Goal: Task Accomplishment & Management: Manage account settings

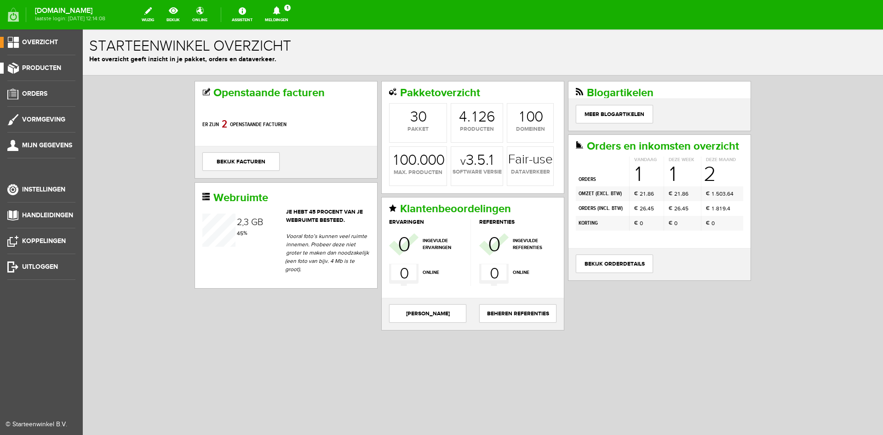
click at [35, 69] on span "Producten" at bounding box center [41, 68] width 39 height 8
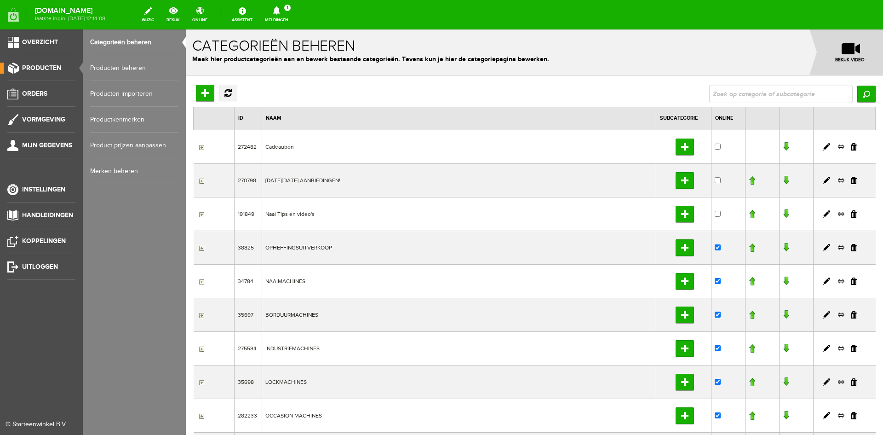
click at [105, 64] on link "Producten beheren" at bounding box center [134, 68] width 88 height 26
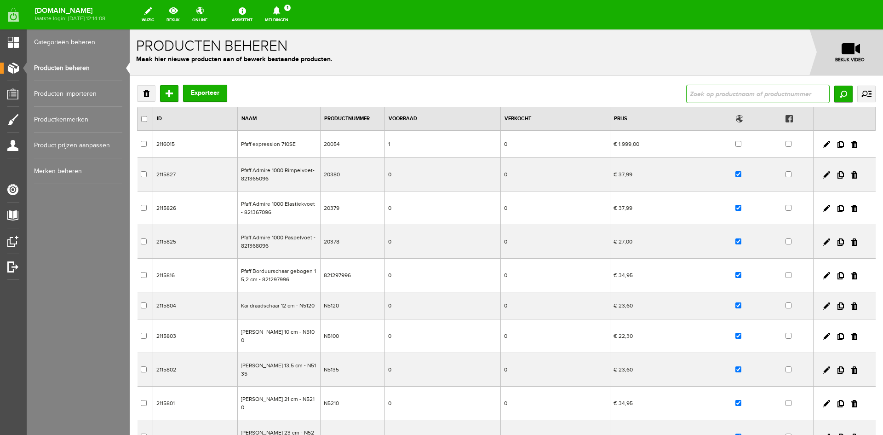
click at [725, 91] on input "text" at bounding box center [758, 94] width 144 height 18
type input "expression"
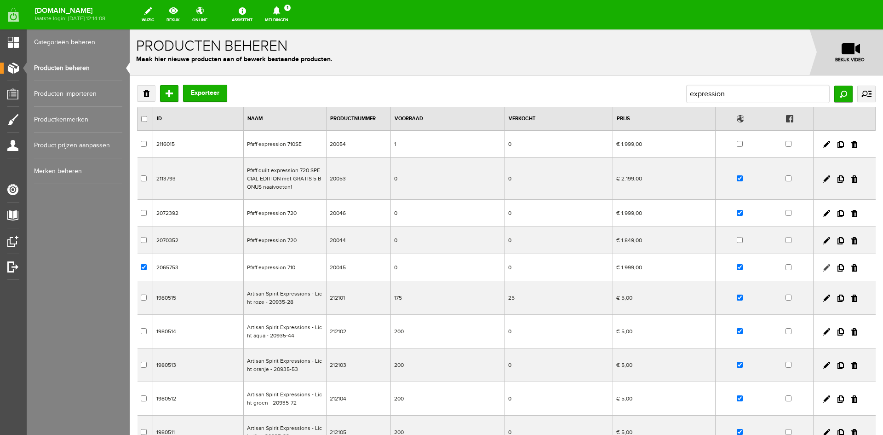
click at [823, 267] on link at bounding box center [826, 267] width 7 height 7
checkbox input "true"
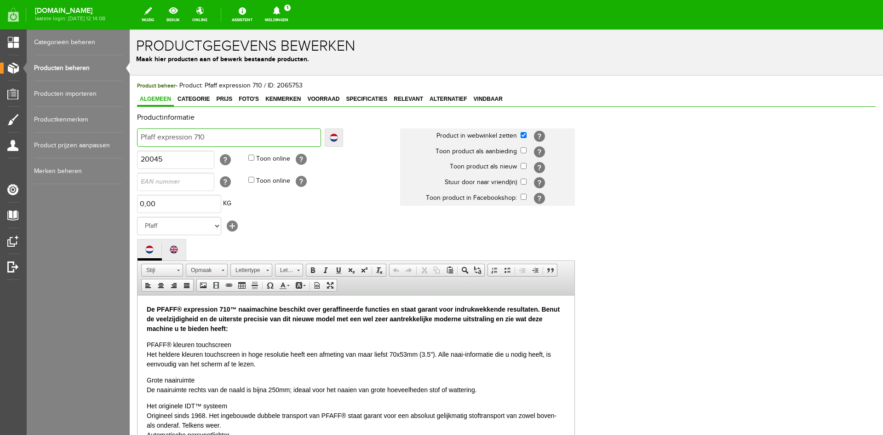
click at [211, 138] on input "Pfaff expression 710" at bounding box center [229, 137] width 184 height 18
type input "Pfaff expression 710"
type input "Pfaff expression 710 -"
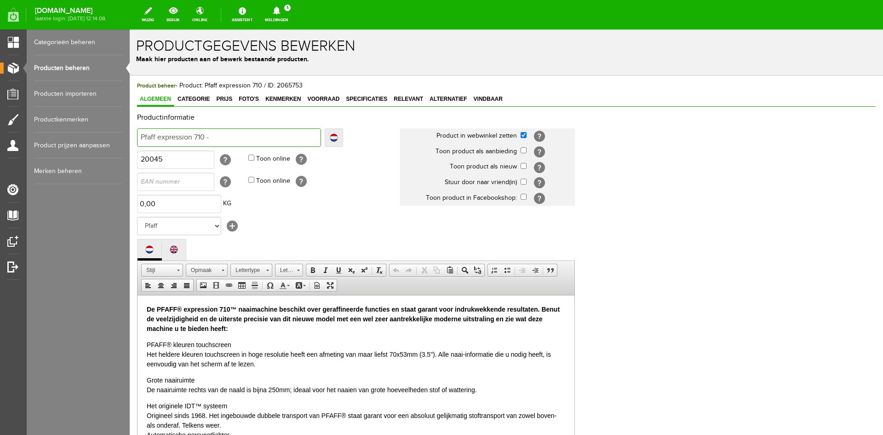
type input "Pfaff expression 710 -"
type input "Pfaff expression 710 - U"
type input "Pfaff expression 710 - UI"
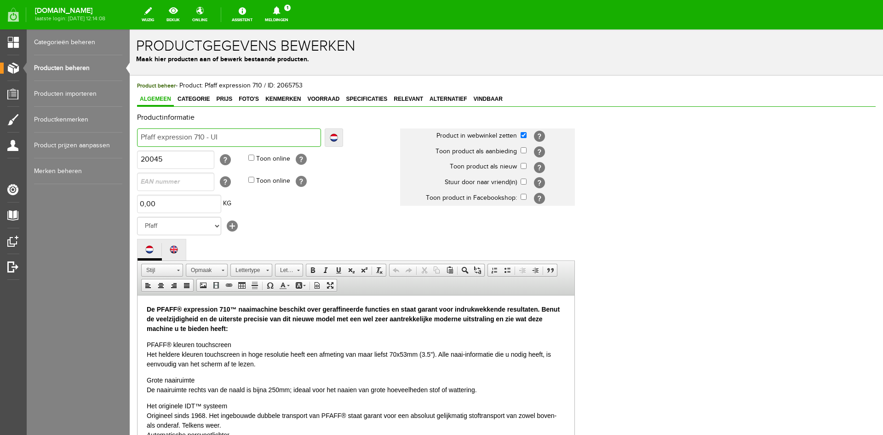
type input "Pfaff expression 710 - UI"
type input "Pfaff expression 710 - UIT"
type input "Pfaff expression 710 - UITV"
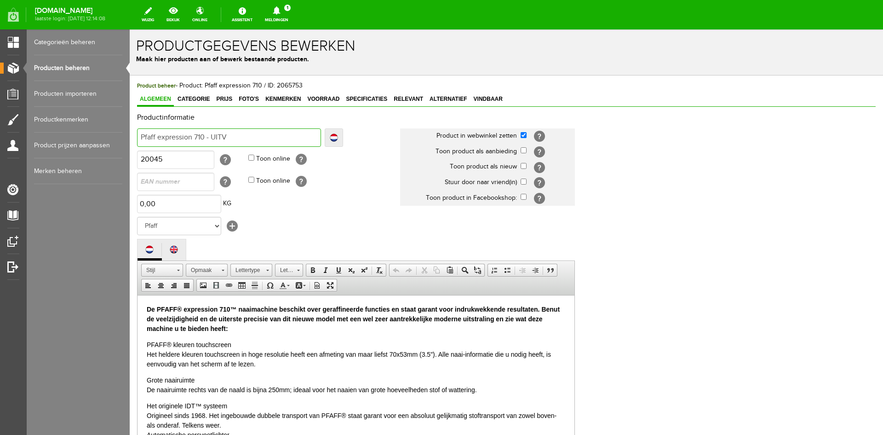
type input "Pfaff expression 710 - UITVE"
type input "Pfaff expression 710 - UITVER"
type input "Pfaff expression 710 - UITVERK"
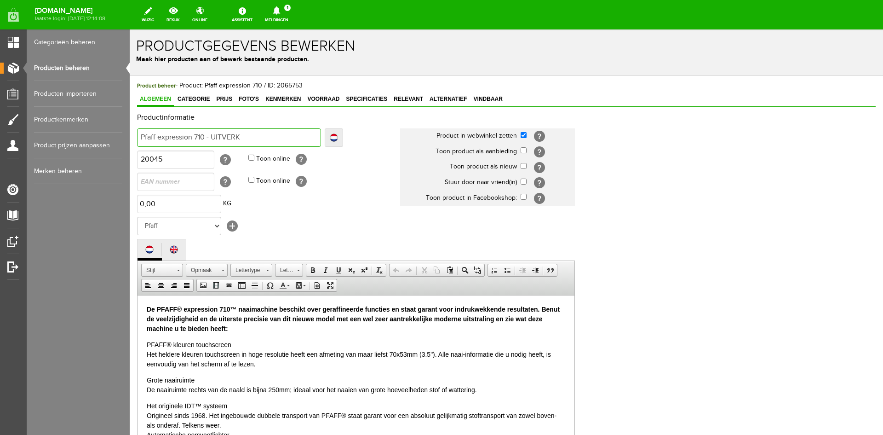
type input "Pfaff expression 710 - UITVERK"
type input "Pfaff expression 710 - UITVERKO"
type input "Pfaff expression 710 - UITVERKOC"
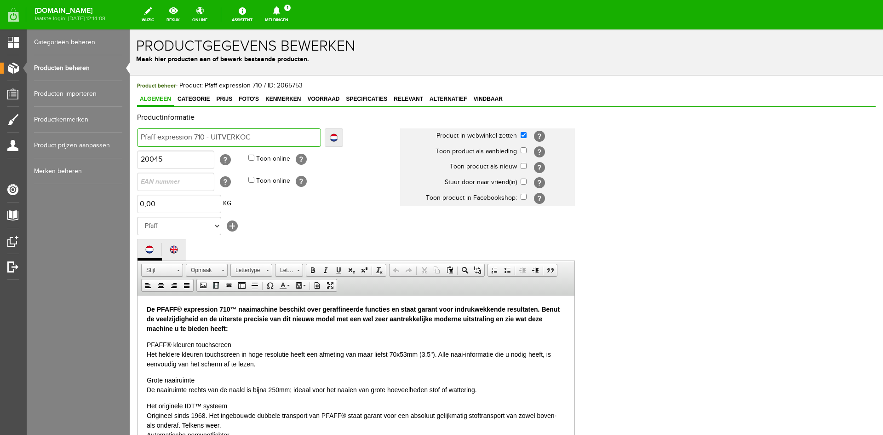
type input "Pfaff expression 710 - UITVERKOCH"
type input "Pfaff expression 710 - UITVERKOCHT"
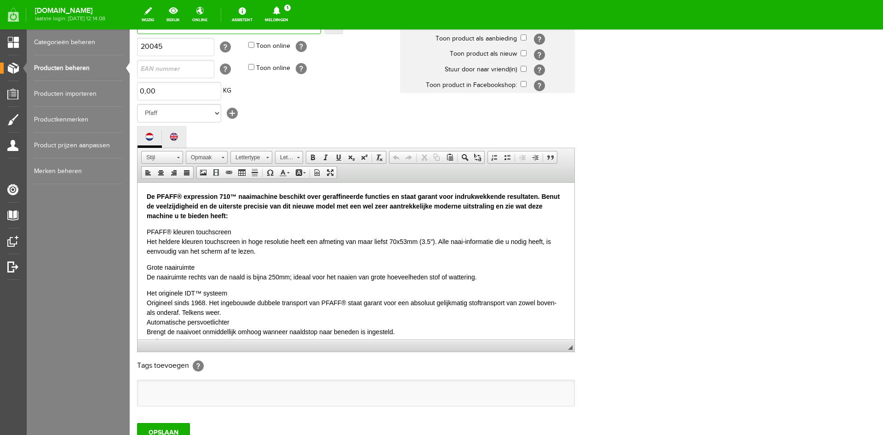
scroll to position [184, 0]
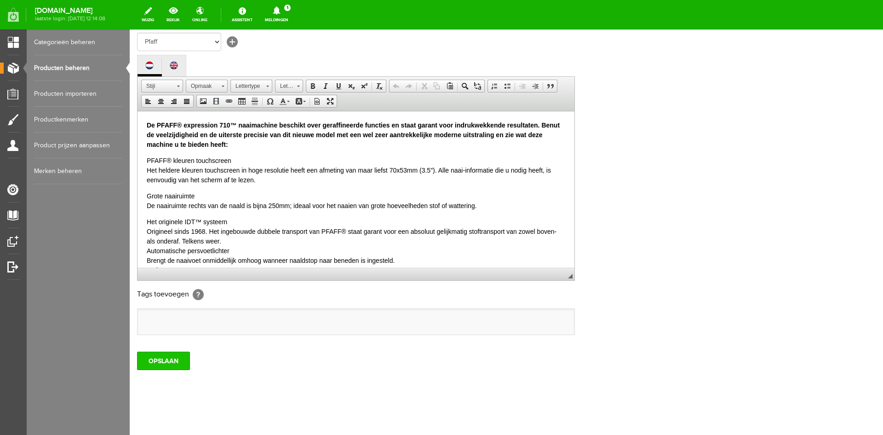
type input "Pfaff expression 710 - UITVERKOCHT"
click at [157, 361] on input "OPSLAAN" at bounding box center [163, 360] width 53 height 18
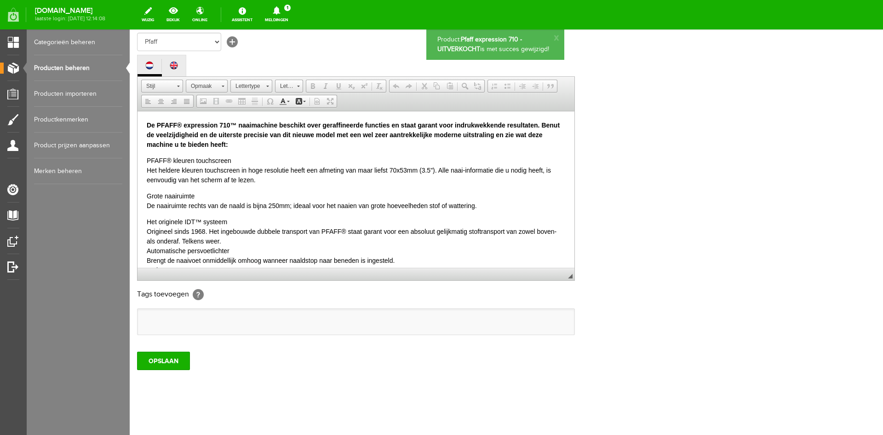
scroll to position [0, 0]
click at [73, 65] on link "Producten beheren" at bounding box center [78, 68] width 88 height 26
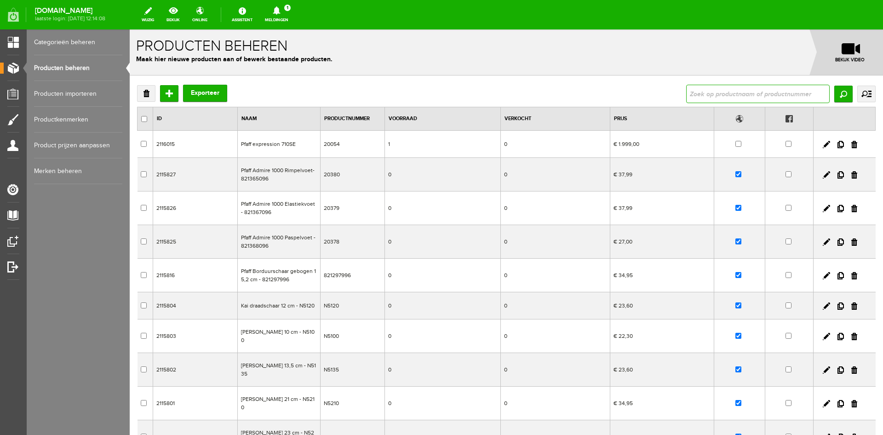
click at [701, 92] on input "text" at bounding box center [758, 94] width 144 height 18
type input "expression"
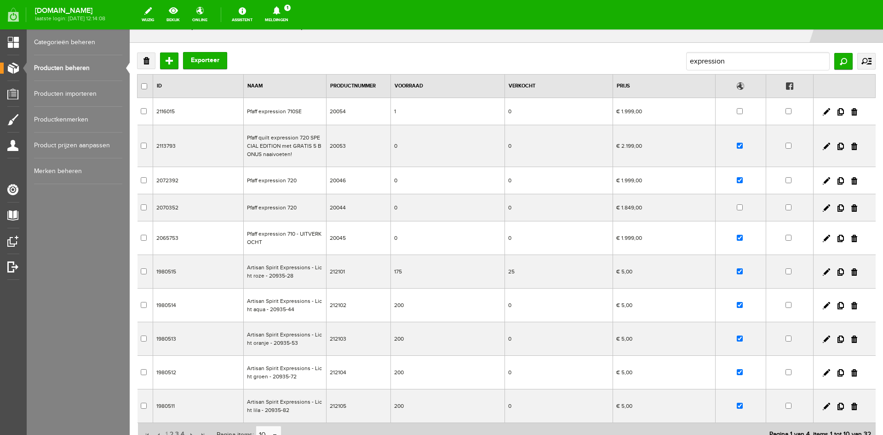
scroll to position [21, 0]
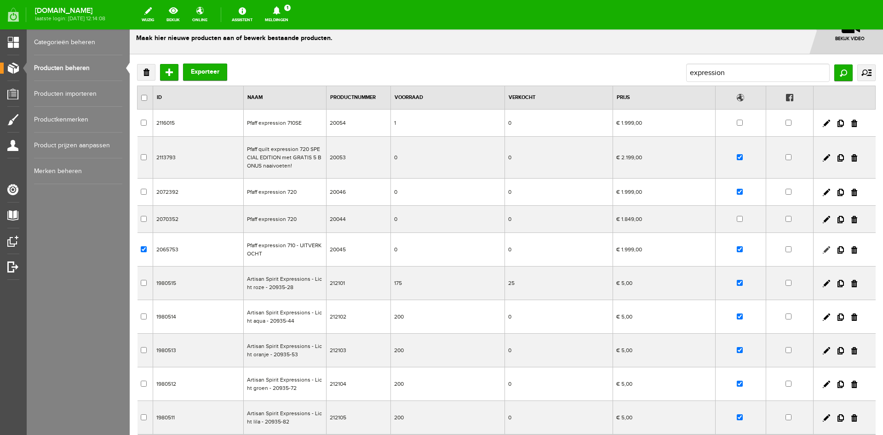
click at [823, 248] on link at bounding box center [826, 249] width 7 height 7
checkbox input "true"
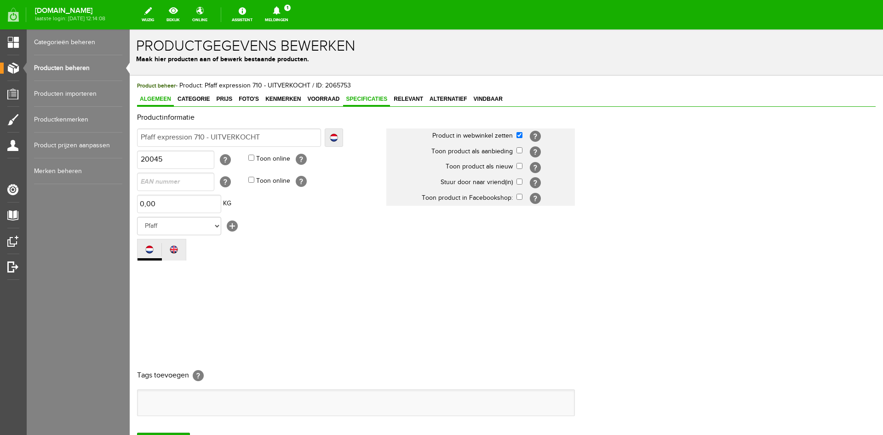
scroll to position [0, 0]
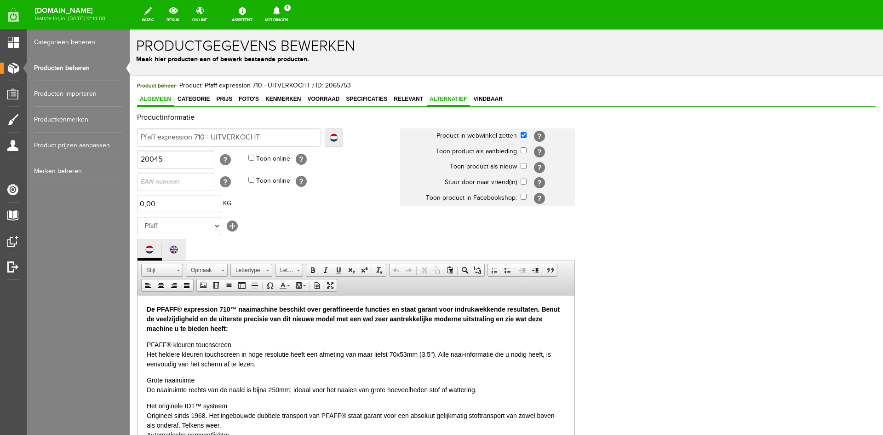
click at [442, 98] on span "Alternatief" at bounding box center [448, 99] width 43 height 6
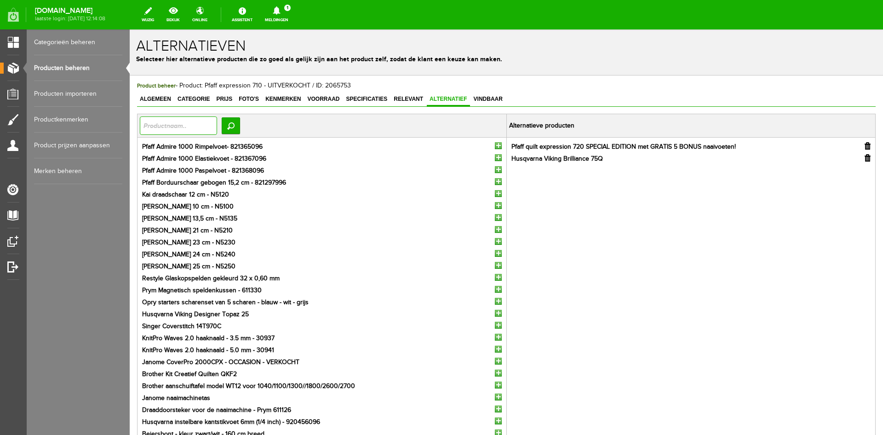
click at [148, 127] on input "text" at bounding box center [178, 125] width 77 height 18
type input "720"
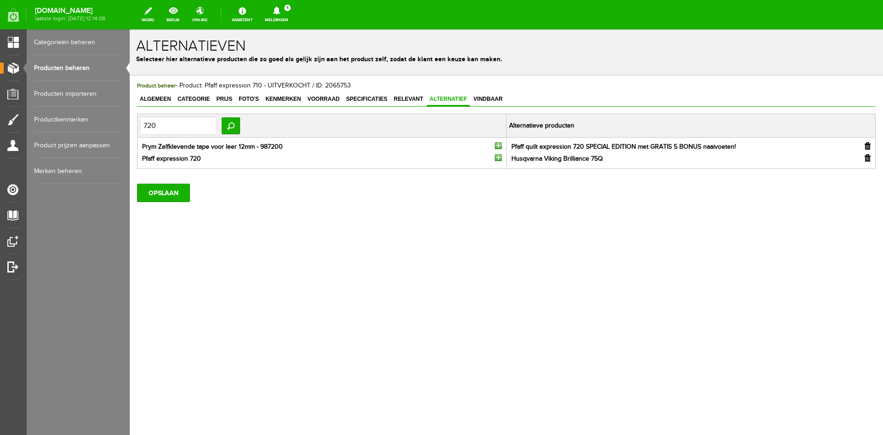
click at [500, 157] on input "button" at bounding box center [498, 157] width 7 height 7
click at [167, 202] on input "OPSLAAN" at bounding box center [163, 204] width 53 height 18
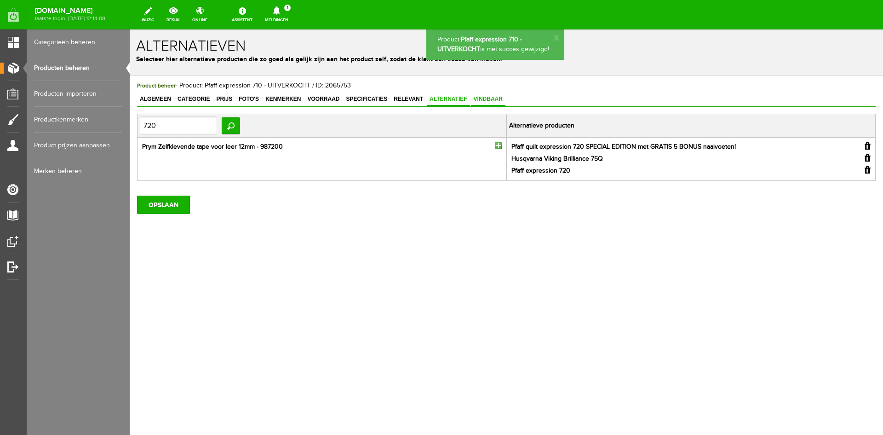
click at [490, 100] on span "Vindbaar" at bounding box center [488, 99] width 34 height 6
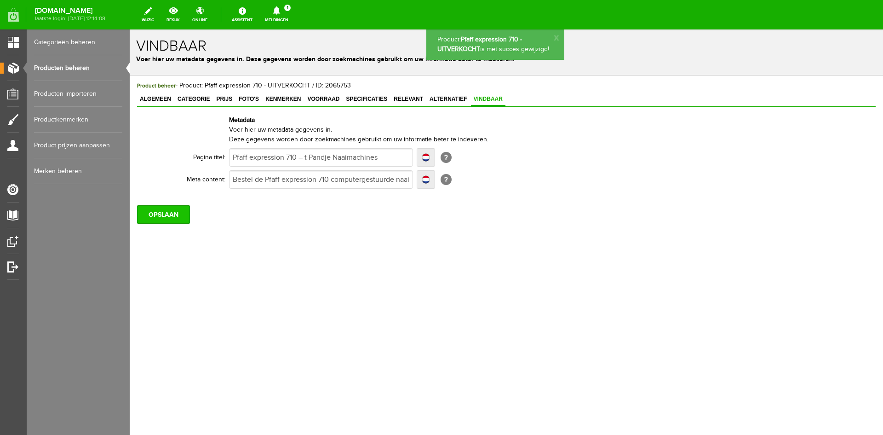
click at [152, 214] on input "OPSLAAN" at bounding box center [163, 214] width 53 height 18
click at [69, 67] on link "Producten beheren" at bounding box center [78, 68] width 88 height 26
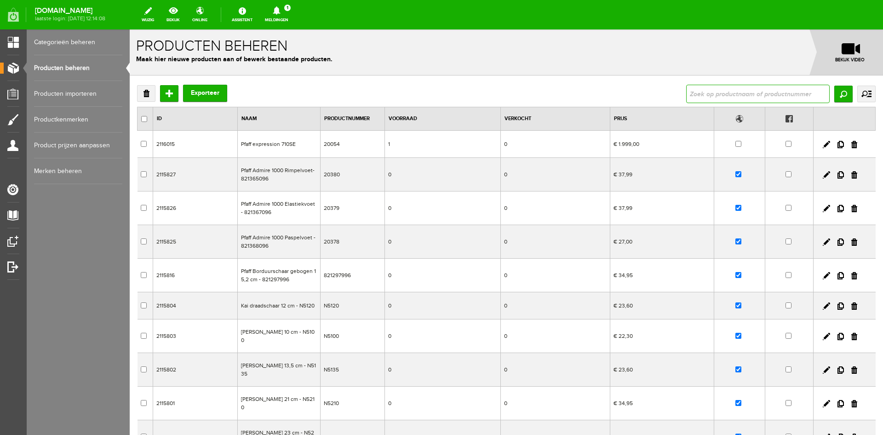
click at [713, 95] on input "text" at bounding box center [758, 94] width 144 height 18
type input "720"
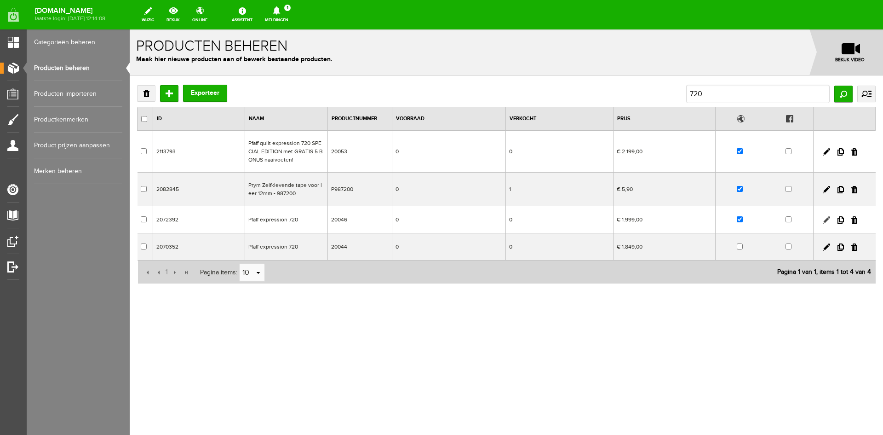
click at [825, 219] on link at bounding box center [826, 219] width 7 height 7
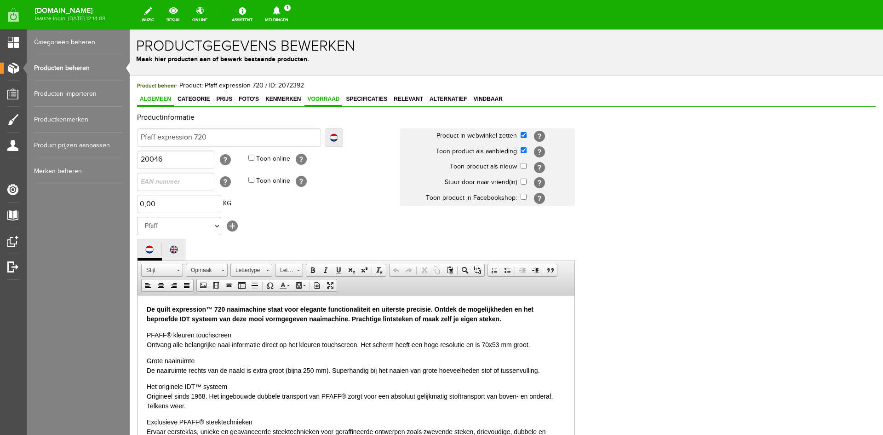
click at [319, 98] on span "Voorraad" at bounding box center [323, 99] width 38 height 6
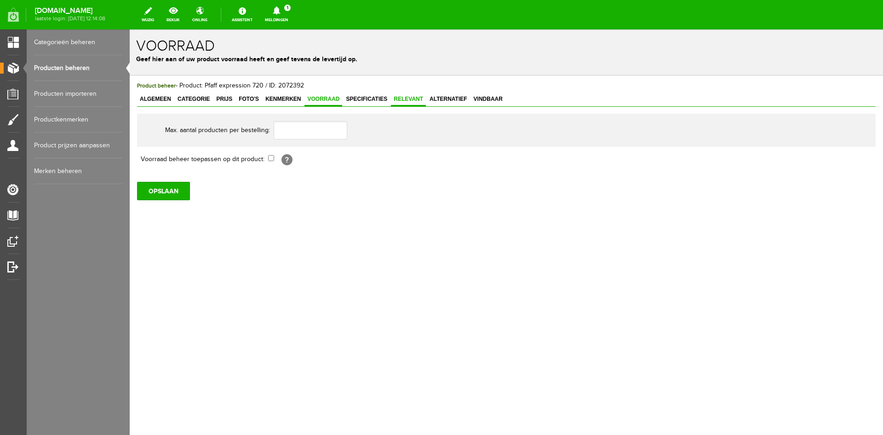
click at [413, 99] on span "Relevant" at bounding box center [408, 99] width 35 height 6
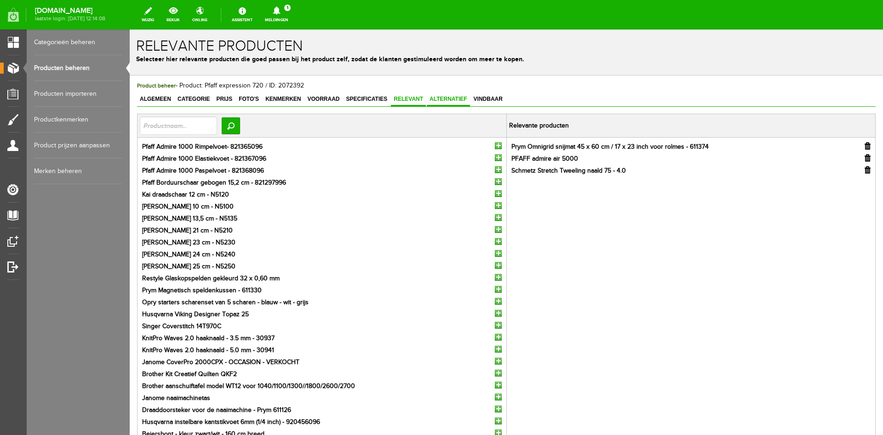
click at [437, 100] on span "Alternatief" at bounding box center [448, 99] width 43 height 6
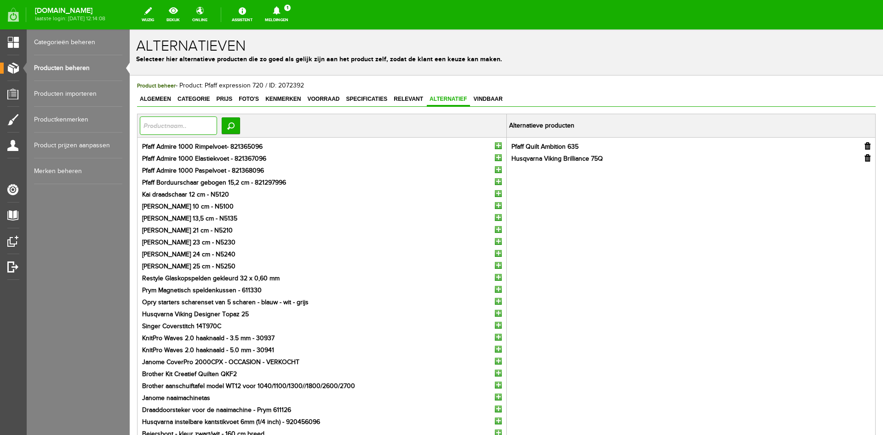
click at [149, 123] on input "text" at bounding box center [178, 125] width 77 height 18
type input "720"
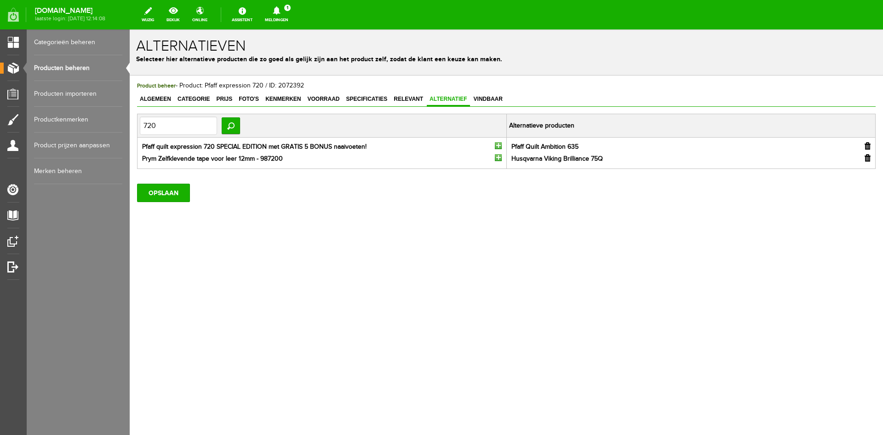
click at [497, 147] on input "button" at bounding box center [498, 145] width 7 height 7
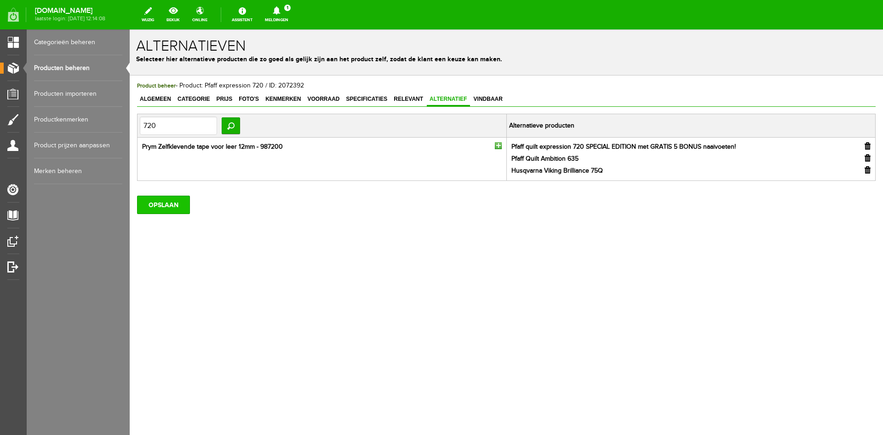
click at [156, 205] on input "OPSLAAN" at bounding box center [163, 204] width 53 height 18
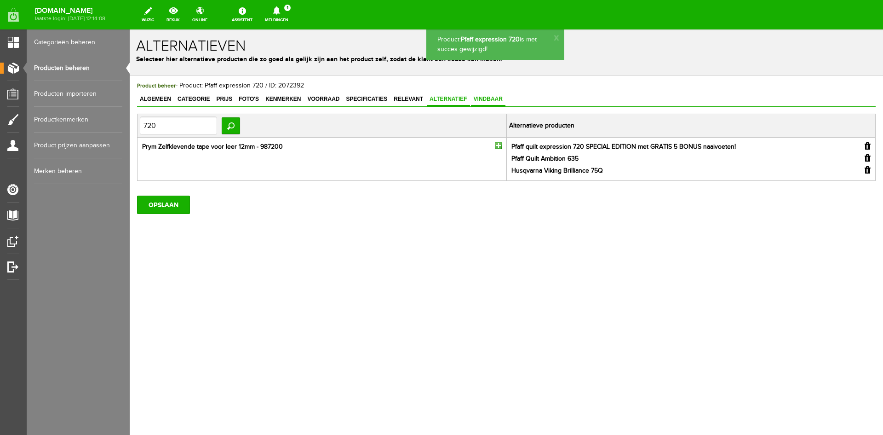
click at [487, 98] on span "Vindbaar" at bounding box center [488, 99] width 34 height 6
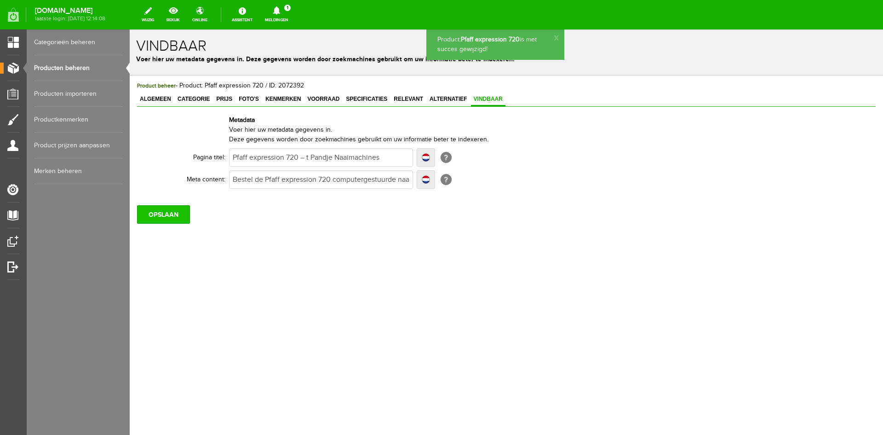
click at [173, 212] on input "OPSLAAN" at bounding box center [163, 214] width 53 height 18
click at [69, 67] on link "Producten beheren" at bounding box center [78, 68] width 88 height 26
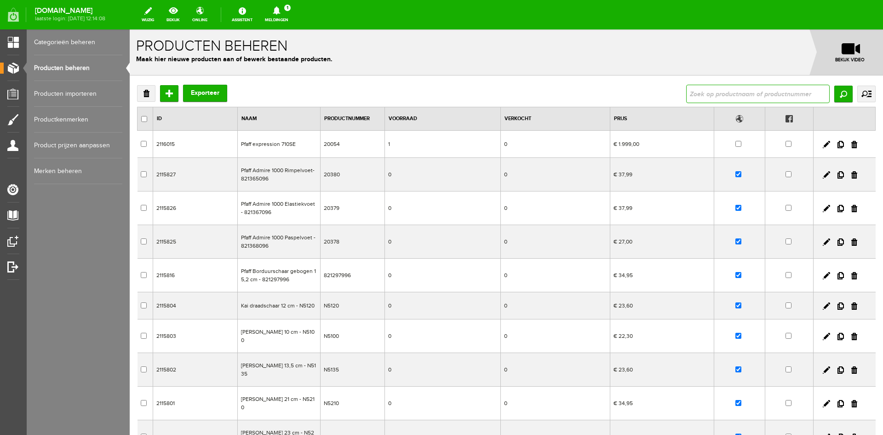
click at [698, 94] on input "text" at bounding box center [758, 94] width 144 height 18
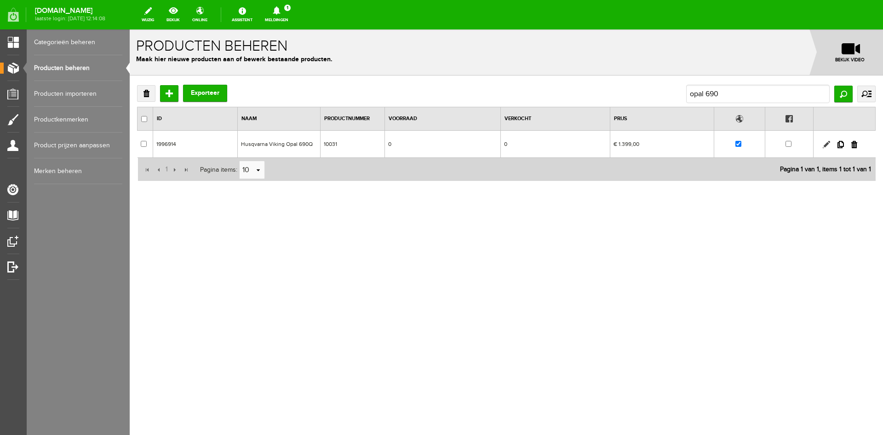
click at [826, 144] on link at bounding box center [826, 144] width 7 height 7
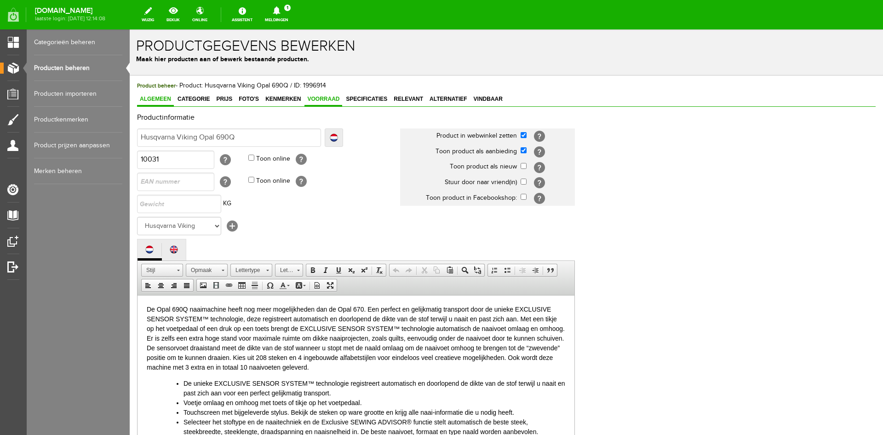
click at [321, 97] on span "Voorraad" at bounding box center [323, 99] width 38 height 6
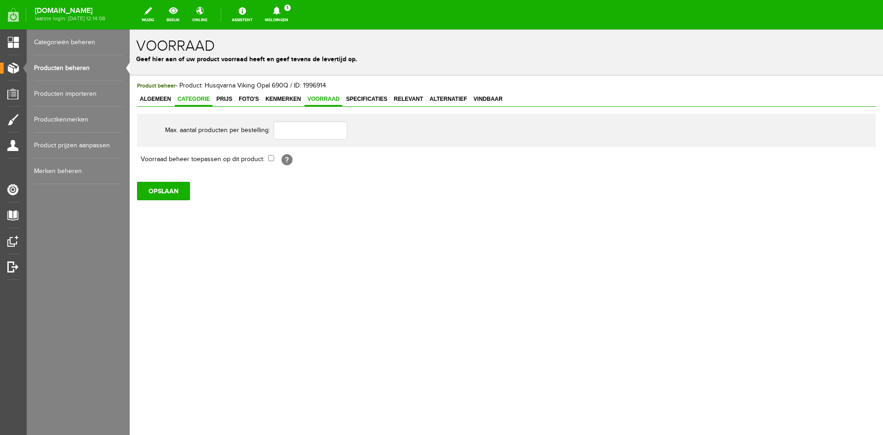
click at [195, 98] on span "Categorie" at bounding box center [194, 99] width 38 height 6
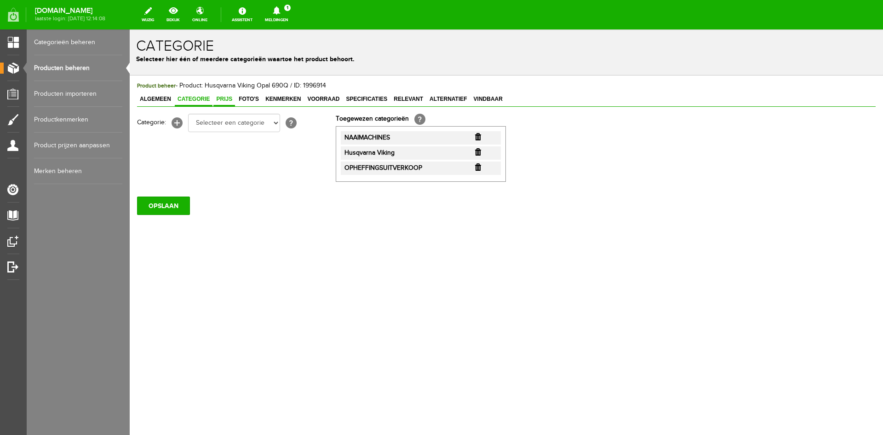
click at [225, 98] on span "Prijs" at bounding box center [224, 99] width 22 height 6
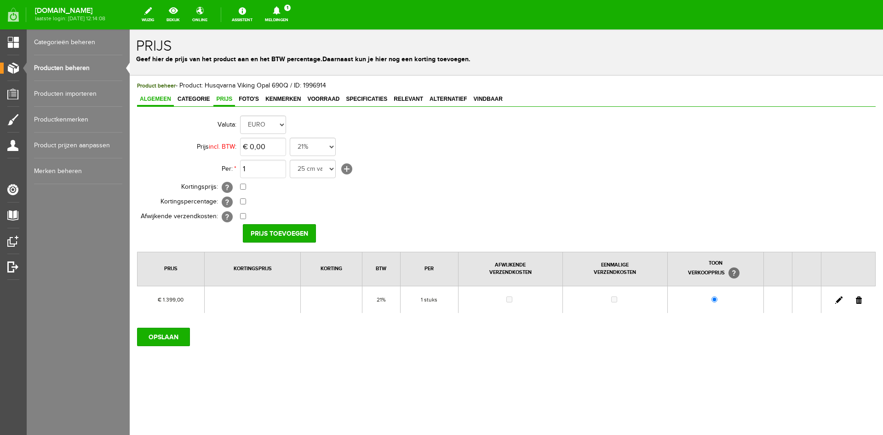
click at [144, 98] on span "Algemeen" at bounding box center [155, 99] width 37 height 6
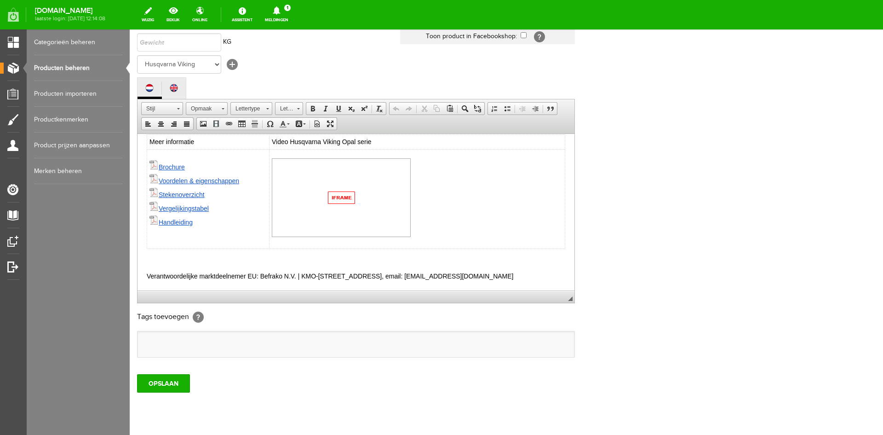
scroll to position [187, 0]
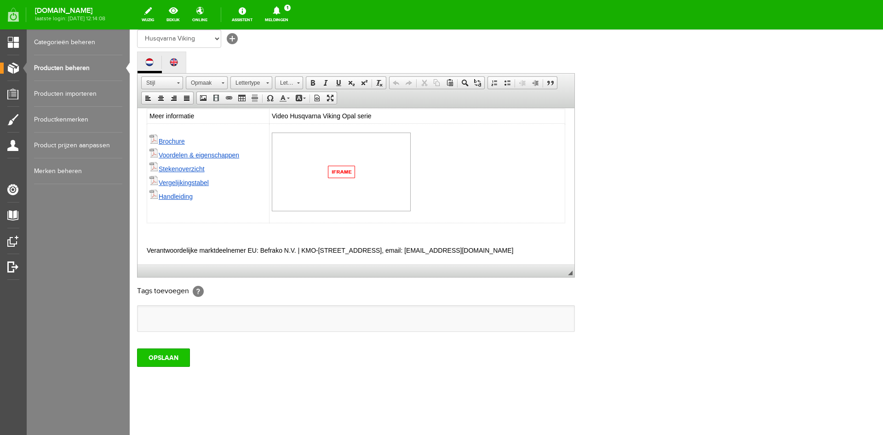
click at [167, 359] on input "OPSLAAN" at bounding box center [163, 357] width 53 height 18
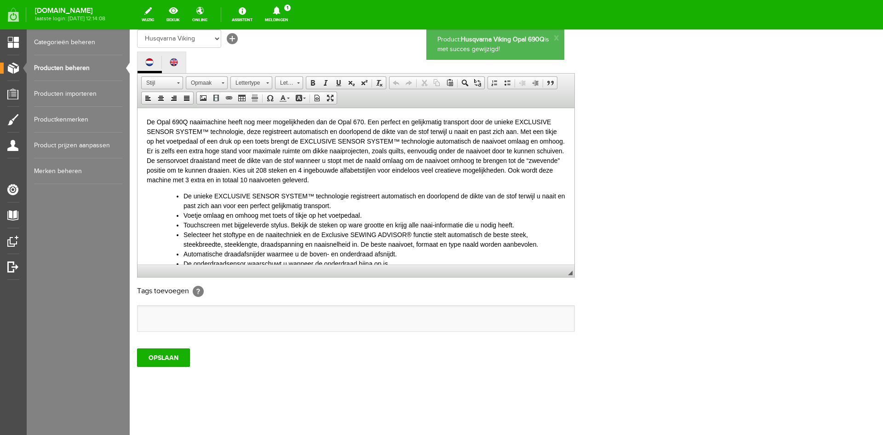
scroll to position [0, 0]
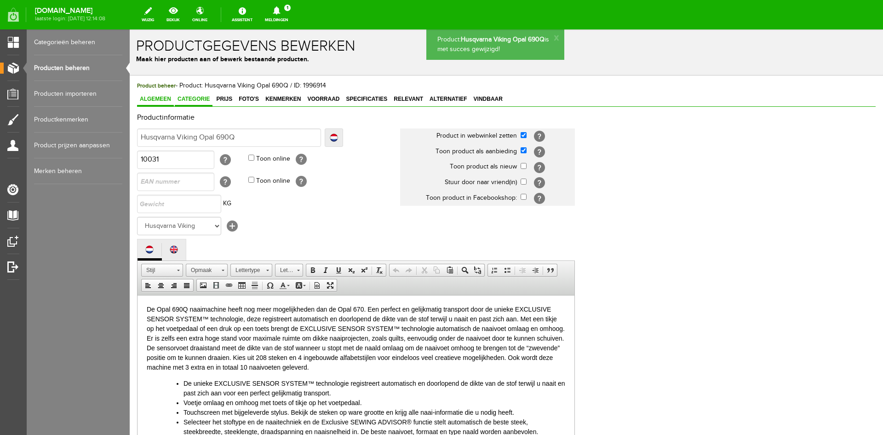
click at [189, 95] on link "Categorie" at bounding box center [194, 99] width 38 height 13
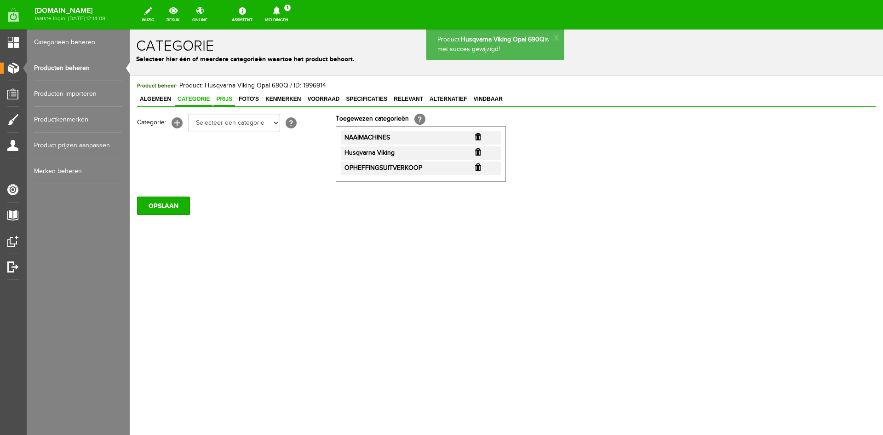
click at [224, 98] on span "Prijs" at bounding box center [224, 99] width 22 height 6
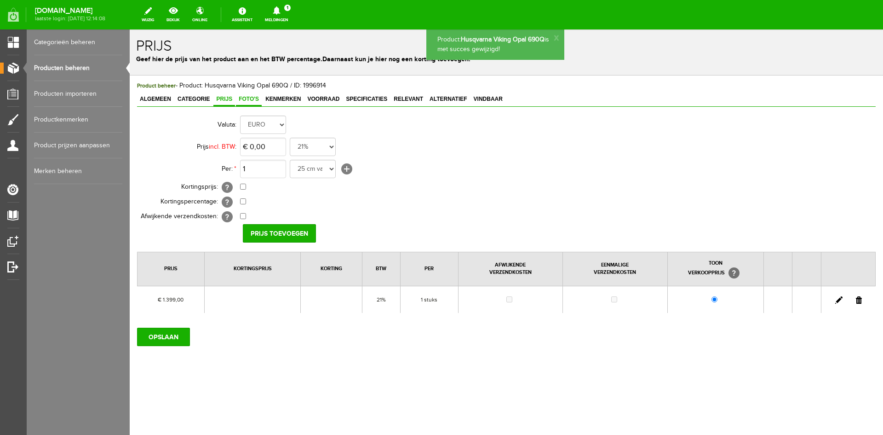
click at [245, 98] on span "Foto's" at bounding box center [249, 99] width 26 height 6
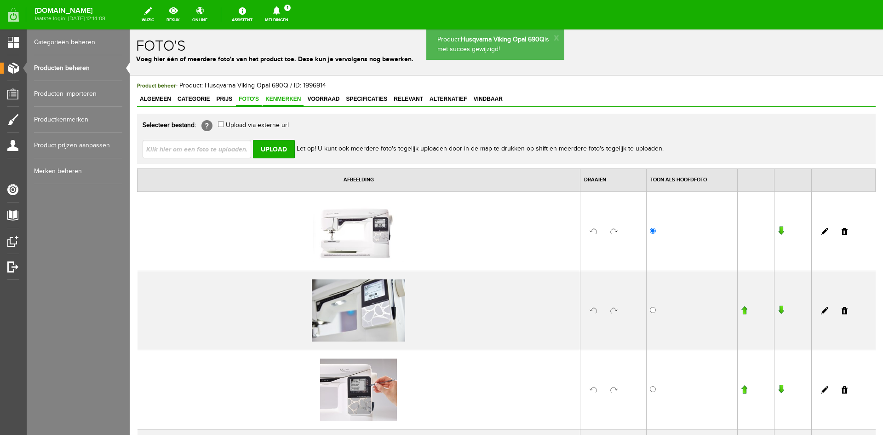
click at [270, 98] on span "Kenmerken" at bounding box center [283, 99] width 41 height 6
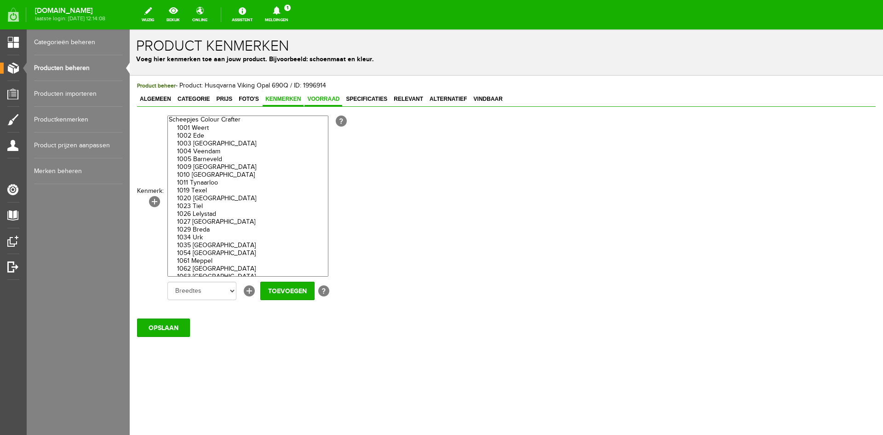
click at [317, 100] on span "Voorraad" at bounding box center [323, 99] width 38 height 6
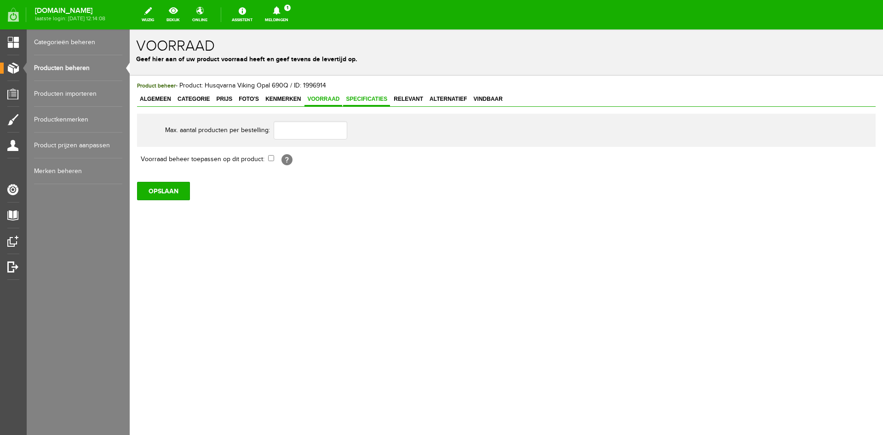
click at [372, 98] on span "Specificaties" at bounding box center [366, 99] width 47 height 6
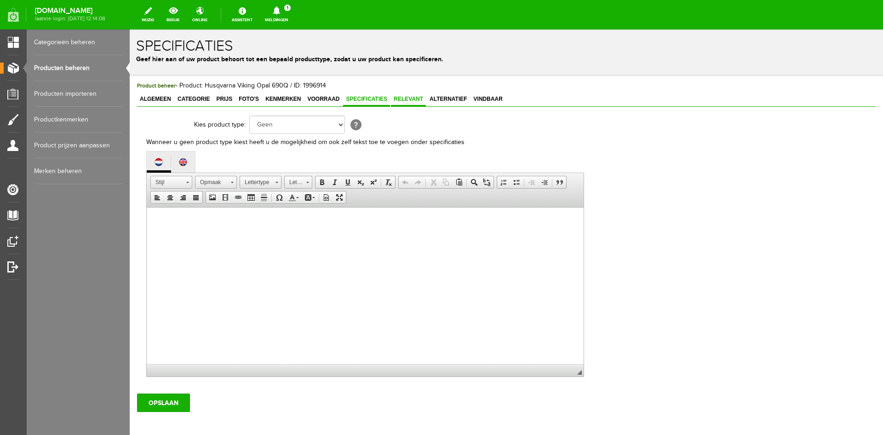
click at [407, 98] on span "Relevant" at bounding box center [408, 99] width 35 height 6
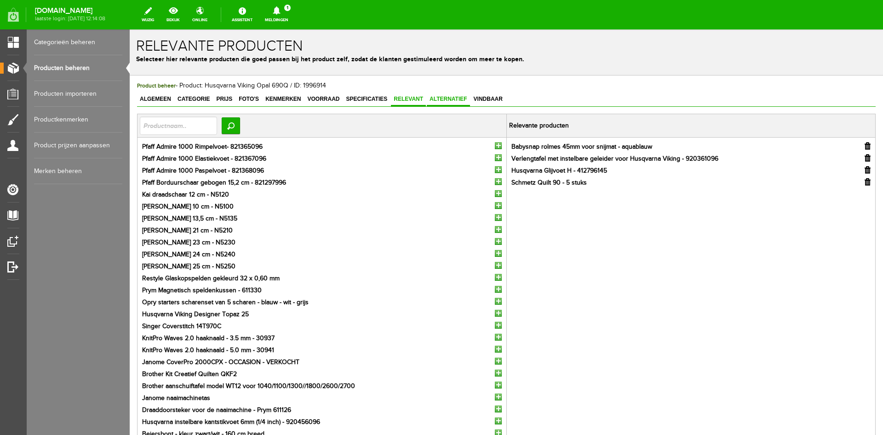
click at [438, 97] on span "Alternatief" at bounding box center [448, 99] width 43 height 6
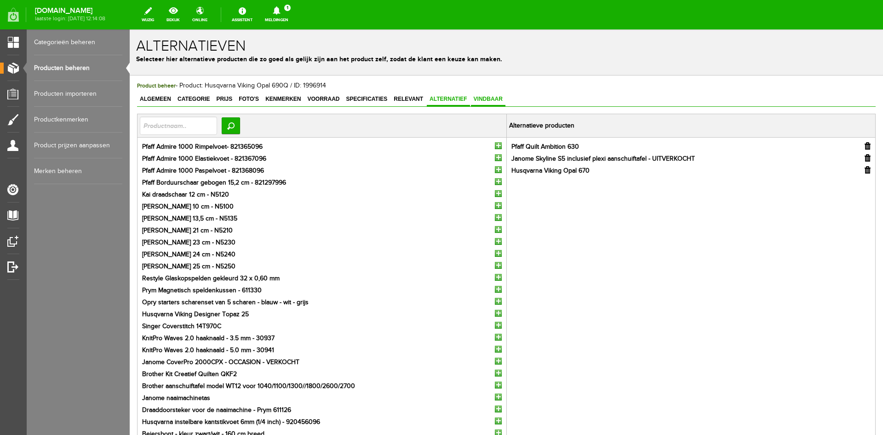
click at [487, 98] on span "Vindbaar" at bounding box center [488, 99] width 34 height 6
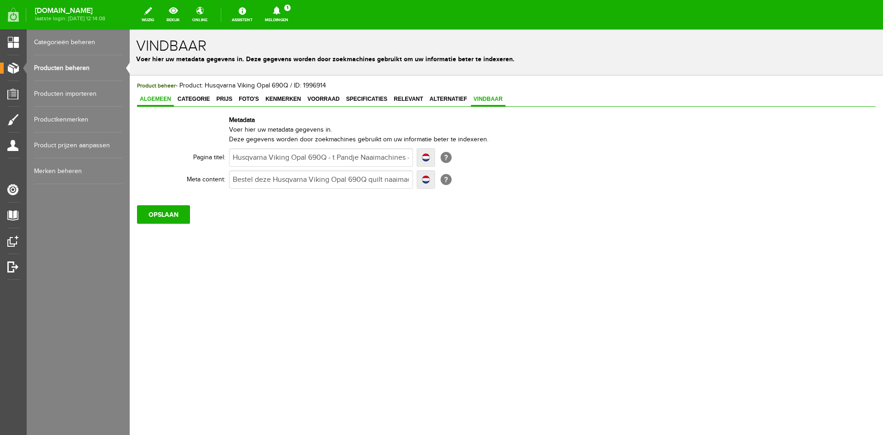
click at [158, 98] on span "Algemeen" at bounding box center [155, 99] width 37 height 6
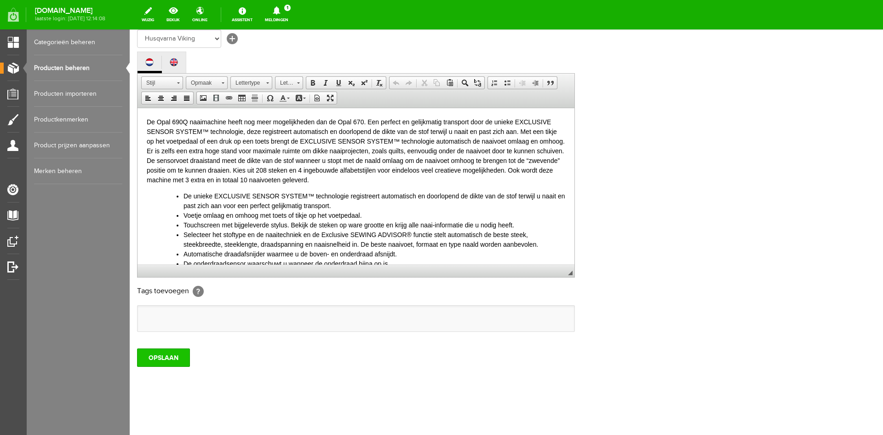
click at [161, 357] on input "OPSLAAN" at bounding box center [163, 357] width 53 height 18
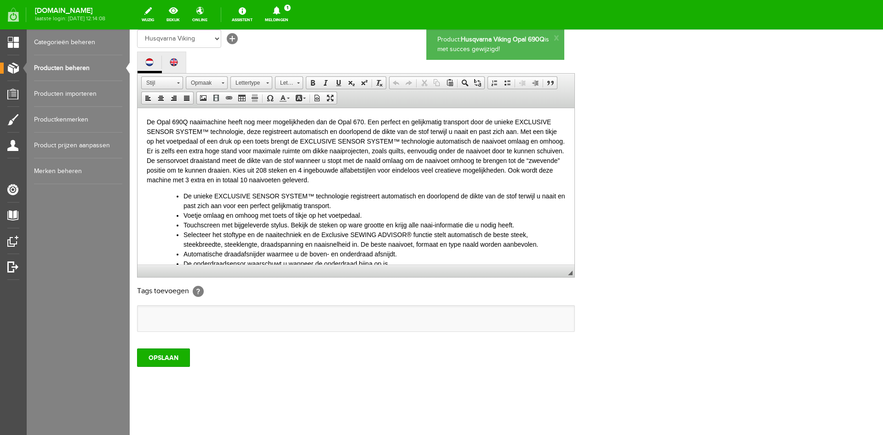
click at [71, 69] on link "Producten beheren" at bounding box center [78, 68] width 88 height 26
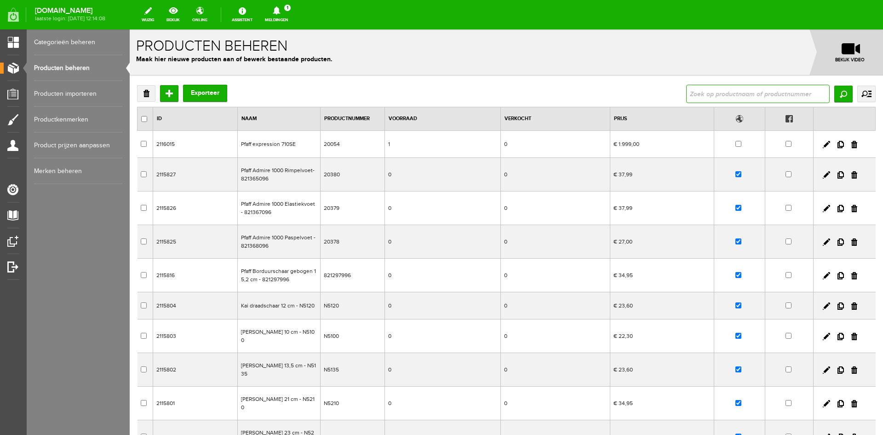
click at [705, 92] on input "text" at bounding box center [758, 94] width 144 height 18
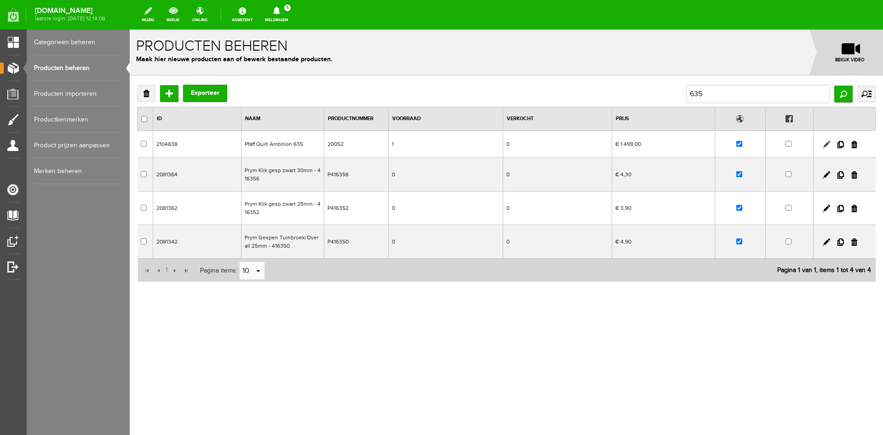
click at [825, 141] on link at bounding box center [826, 144] width 7 height 7
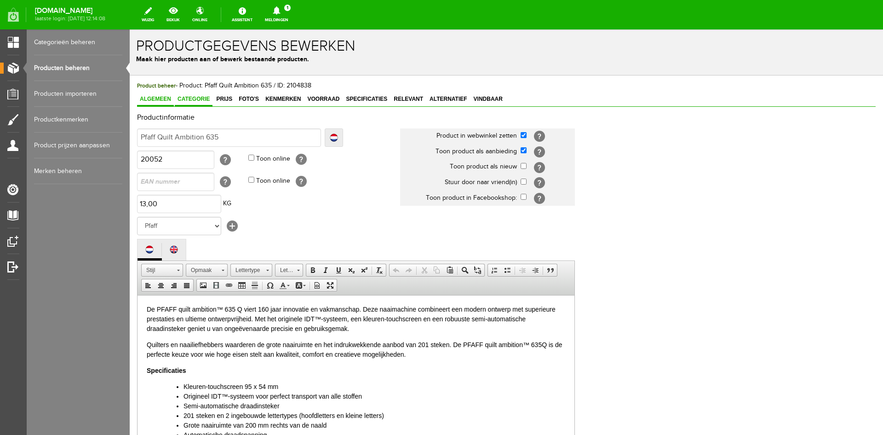
click at [200, 97] on span "Categorie" at bounding box center [194, 99] width 38 height 6
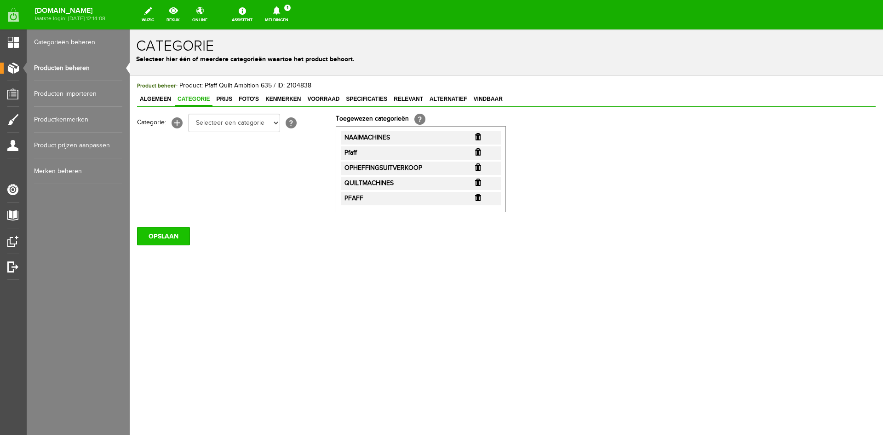
click at [166, 235] on input "OPSLAAN" at bounding box center [163, 236] width 53 height 18
click at [174, 235] on input "OPSLAAN" at bounding box center [163, 236] width 53 height 18
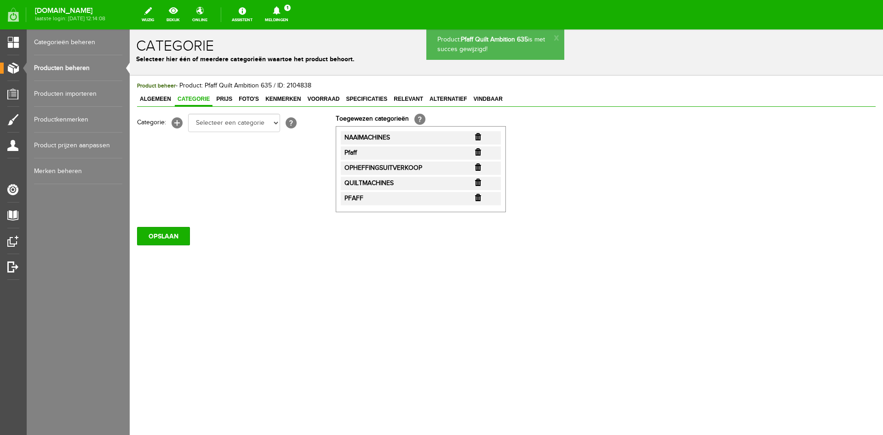
click at [72, 68] on link "Producten beheren" at bounding box center [78, 68] width 88 height 26
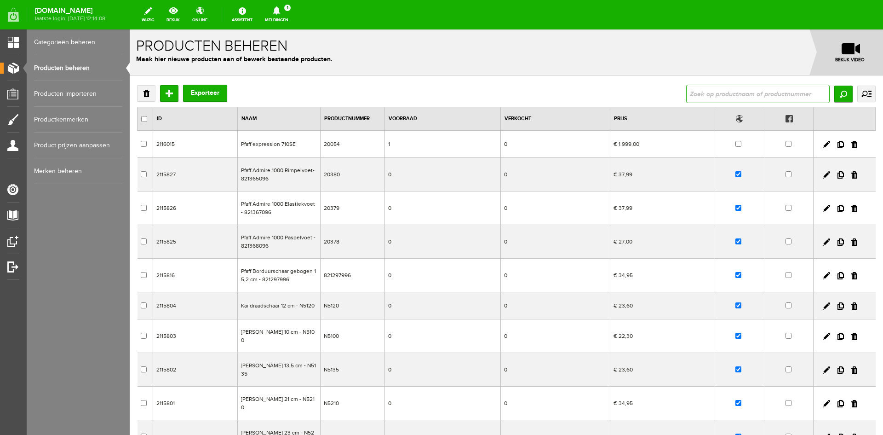
click at [711, 93] on input "text" at bounding box center [758, 94] width 144 height 18
type input "toyota"
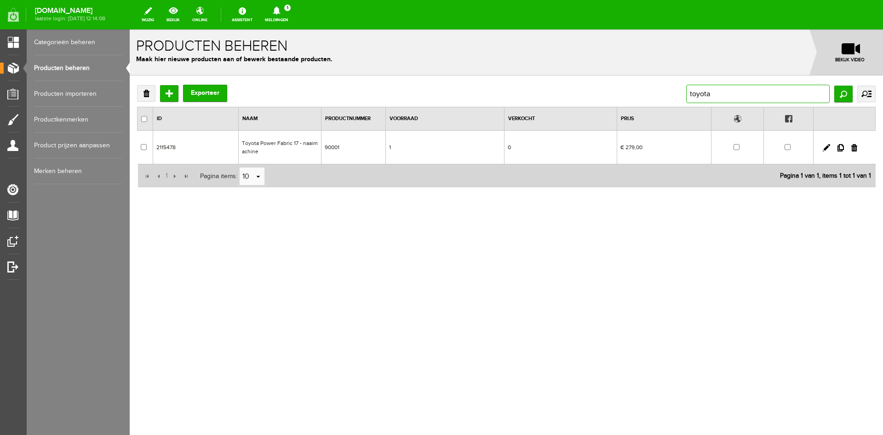
drag, startPoint x: 740, startPoint y: 96, endPoint x: 643, endPoint y: 92, distance: 96.2
click at [643, 92] on div "Verwijderen Toevoegen Exporteer toyota Zoeken uitgebreid zoeken Categorie Cadea…" at bounding box center [506, 94] width 739 height 18
type input "dc3018"
drag, startPoint x: 724, startPoint y: 95, endPoint x: 651, endPoint y: 95, distance: 72.7
click at [651, 95] on div "Verwijderen Toevoegen Exporteer dc3018 Zoeken uitgebreid zoeken Categorie Cadea…" at bounding box center [506, 94] width 739 height 18
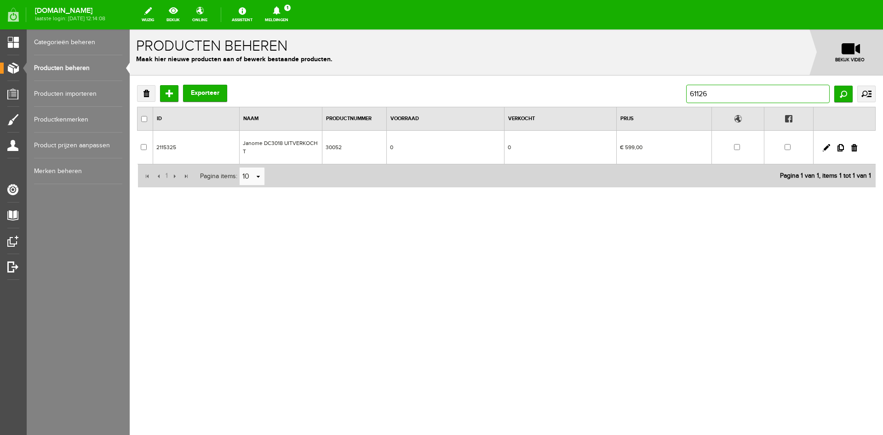
type input "611266"
click at [823, 148] on link at bounding box center [826, 147] width 7 height 7
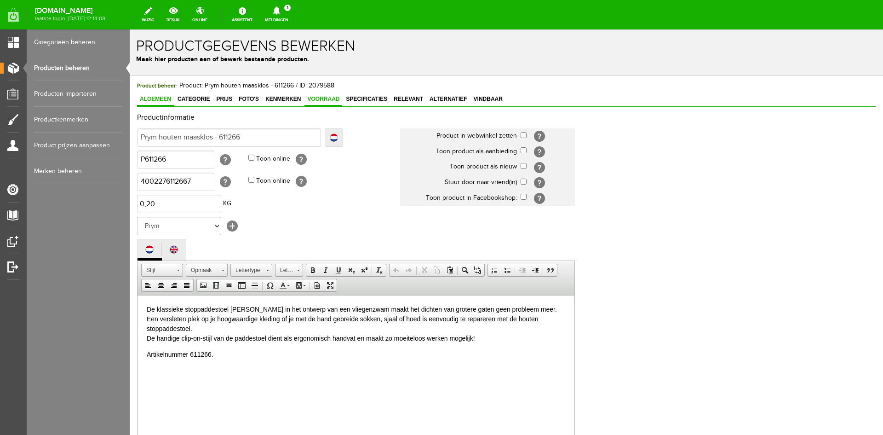
click at [318, 99] on span "Voorraad" at bounding box center [323, 99] width 38 height 6
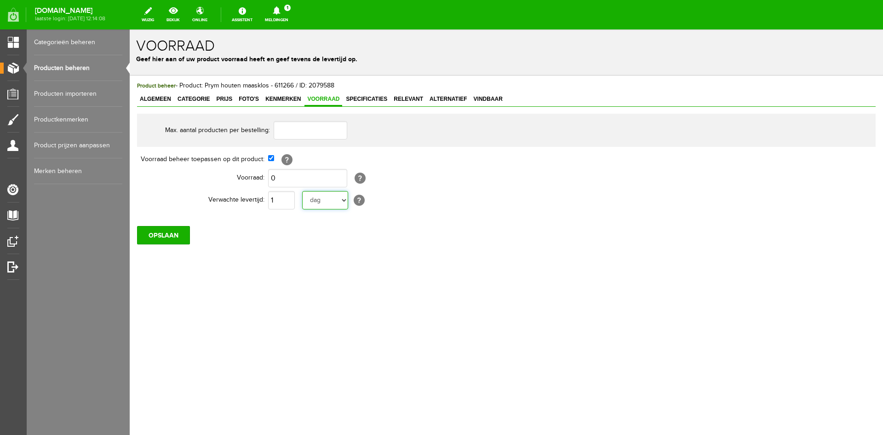
click at [340, 200] on select "dag dagen week weken maand maanden jaar jaren werkdagen" at bounding box center [325, 200] width 46 height 18
select select "year"
click at [302, 191] on select "dag dagen week weken maand maanden jaar jaren werkdagen" at bounding box center [325, 200] width 46 height 18
click at [161, 233] on input "OPSLAAN" at bounding box center [163, 235] width 53 height 18
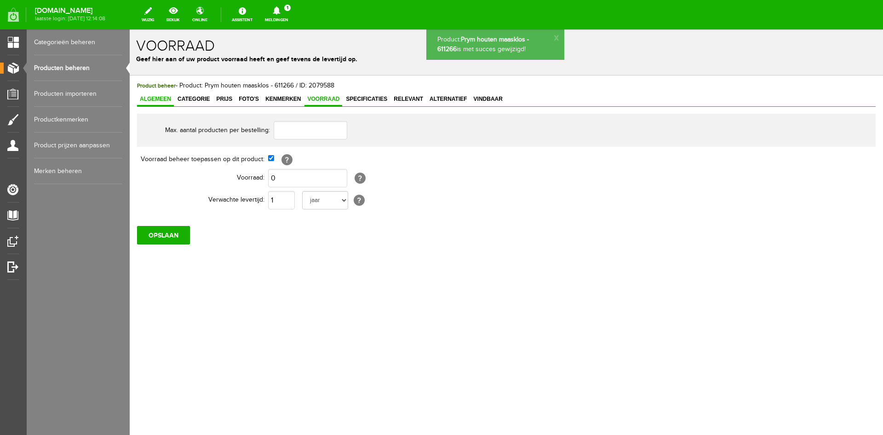
click at [160, 98] on span "Algemeen" at bounding box center [155, 99] width 37 height 6
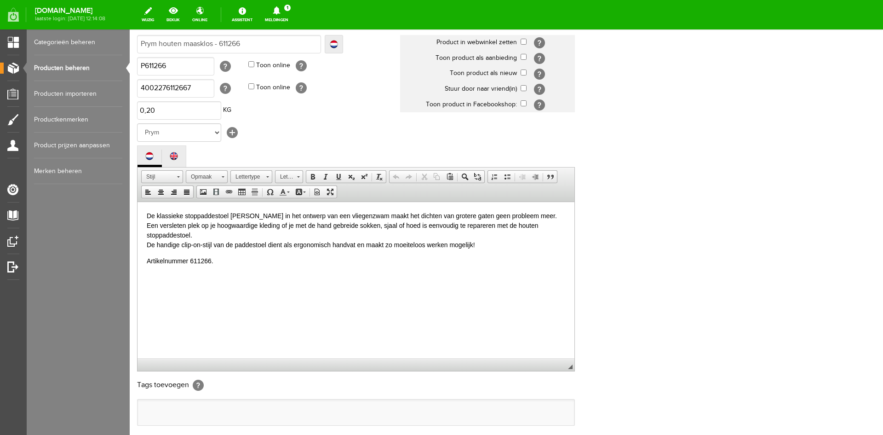
scroll to position [187, 0]
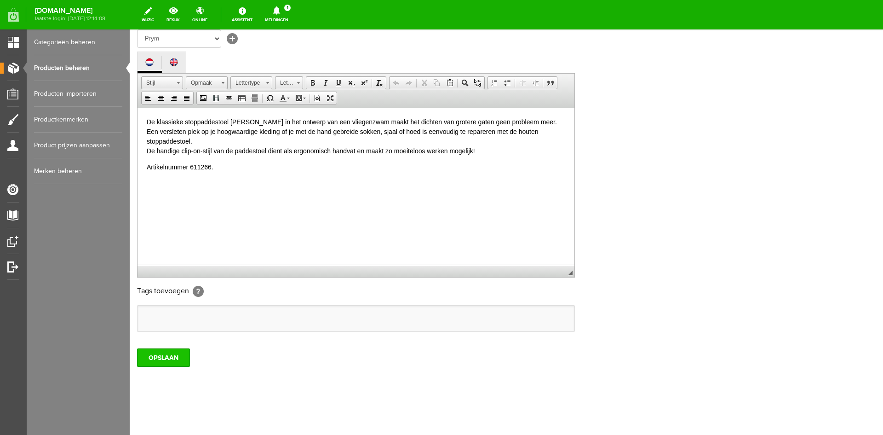
click at [150, 351] on input "OPSLAAN" at bounding box center [163, 357] width 53 height 18
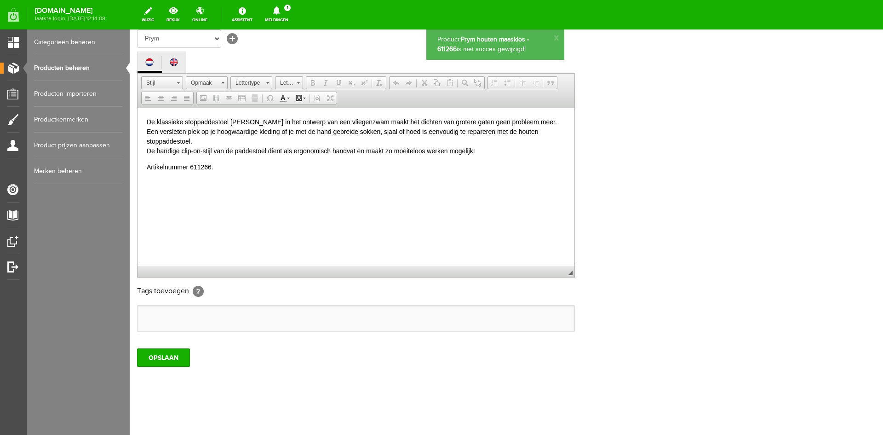
scroll to position [0, 0]
click at [55, 68] on link "Producten beheren" at bounding box center [78, 68] width 88 height 26
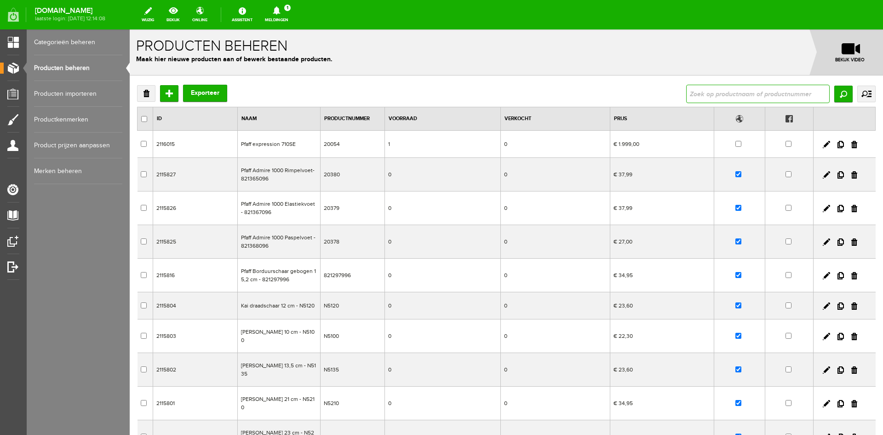
click at [710, 88] on input "text" at bounding box center [758, 94] width 144 height 18
type input "gaatjestang voor leer"
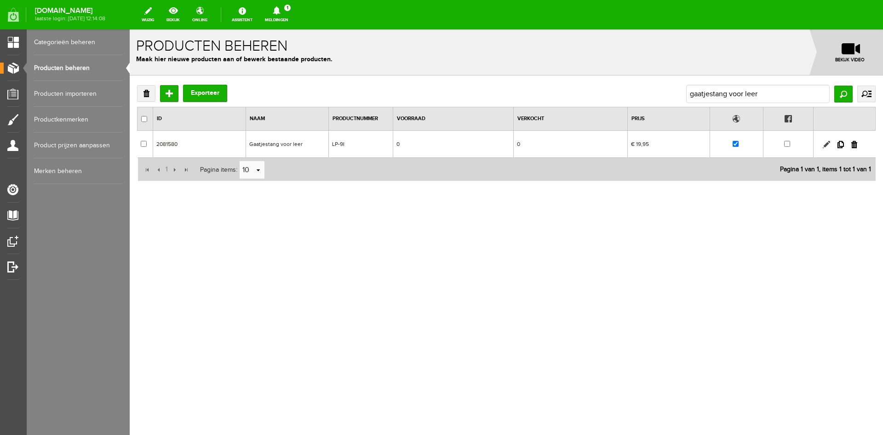
click at [825, 144] on link at bounding box center [826, 144] width 7 height 7
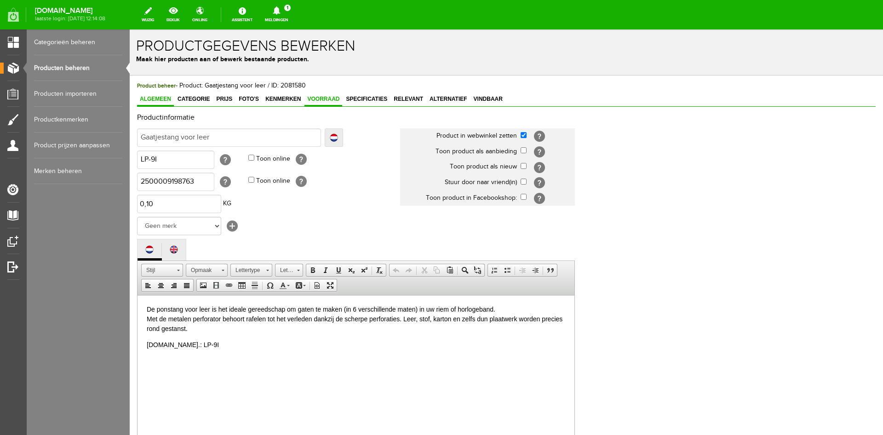
click at [318, 96] on span "Voorraad" at bounding box center [323, 99] width 38 height 6
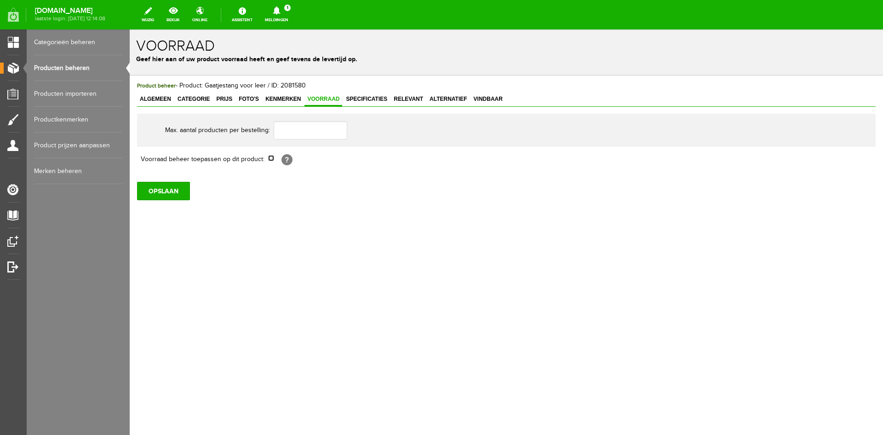
click at [271, 160] on input "checkbox" at bounding box center [271, 158] width 6 height 6
checkbox input "true"
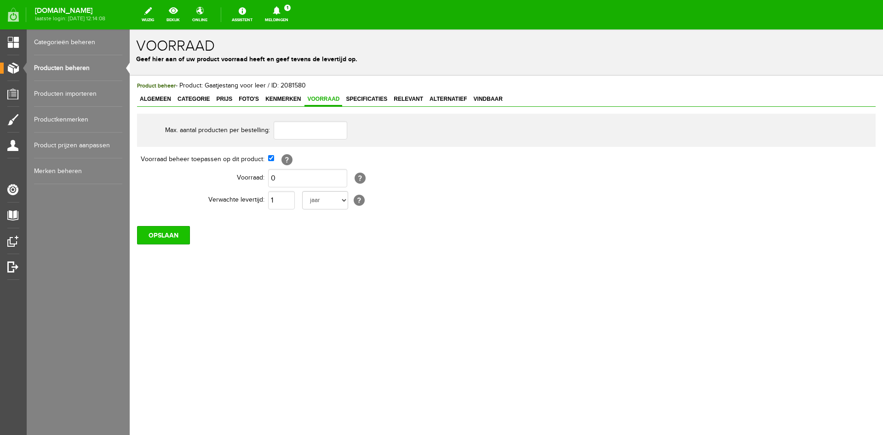
click at [169, 237] on input "OPSLAAN" at bounding box center [163, 235] width 53 height 18
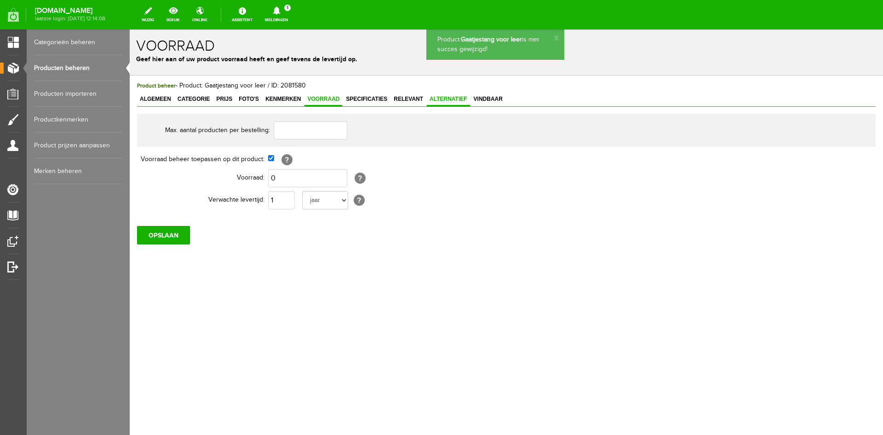
click at [438, 98] on span "Alternatief" at bounding box center [448, 99] width 43 height 6
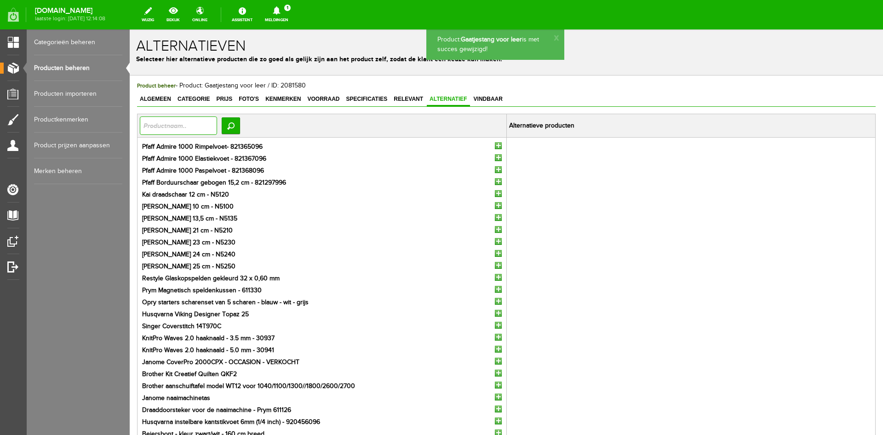
click at [170, 126] on input "text" at bounding box center [178, 125] width 77 height 18
type input "gaat"
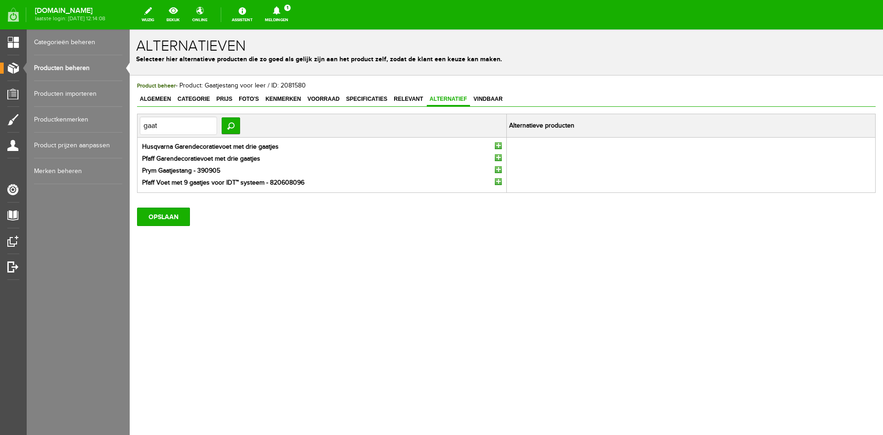
click at [500, 169] on input "button" at bounding box center [498, 169] width 7 height 7
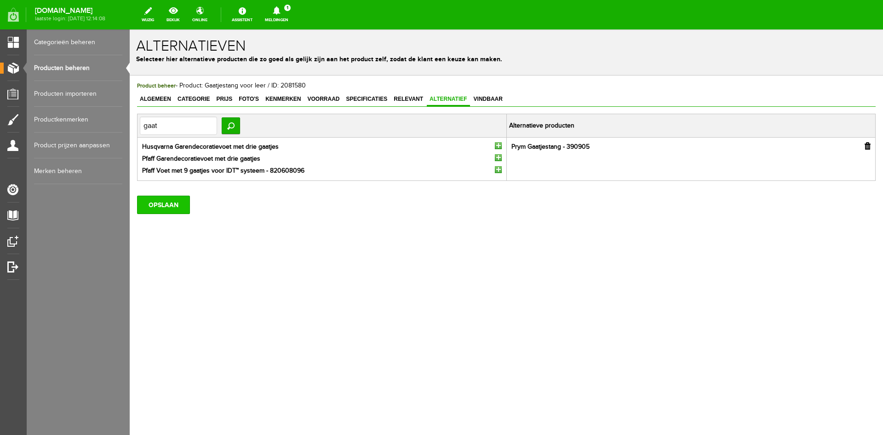
click at [163, 205] on input "OPSLAAN" at bounding box center [163, 204] width 53 height 18
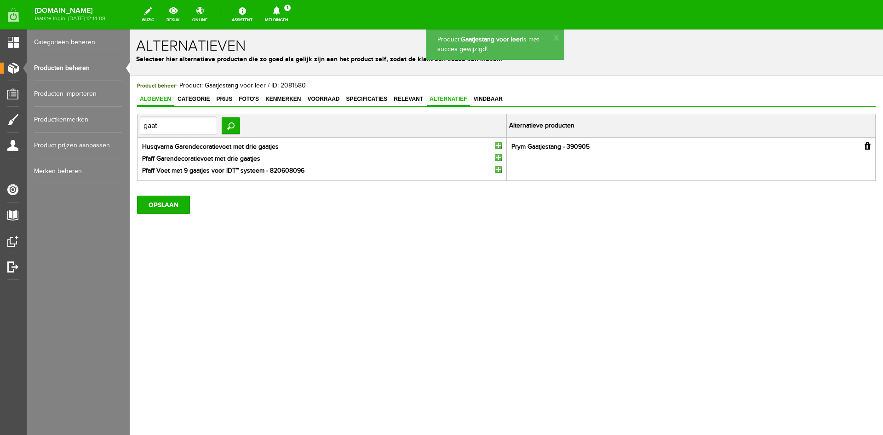
click at [161, 98] on span "Algemeen" at bounding box center [155, 99] width 37 height 6
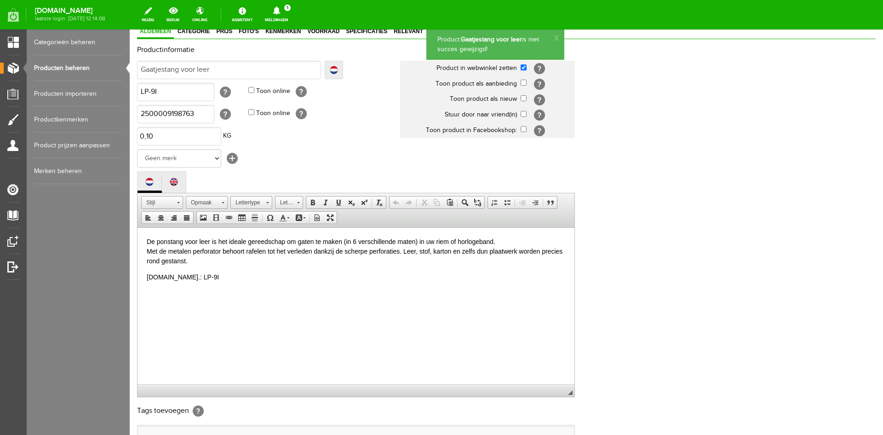
scroll to position [187, 0]
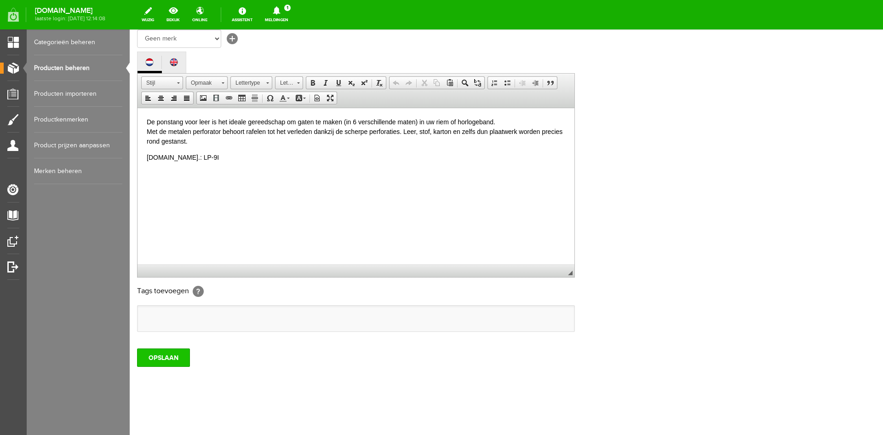
click at [150, 353] on input "OPSLAAN" at bounding box center [163, 357] width 53 height 18
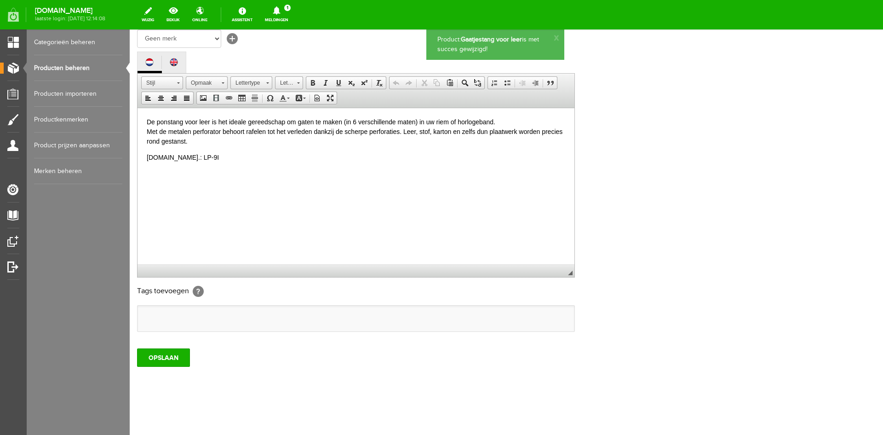
scroll to position [0, 0]
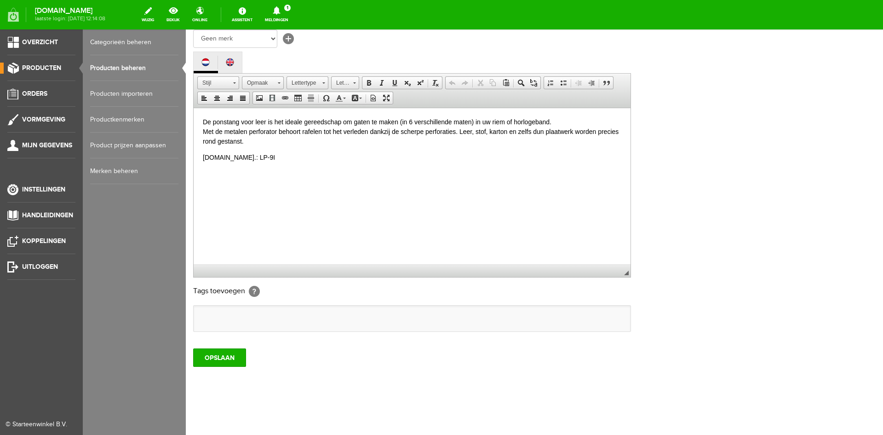
click at [115, 66] on link "Producten beheren" at bounding box center [134, 68] width 88 height 26
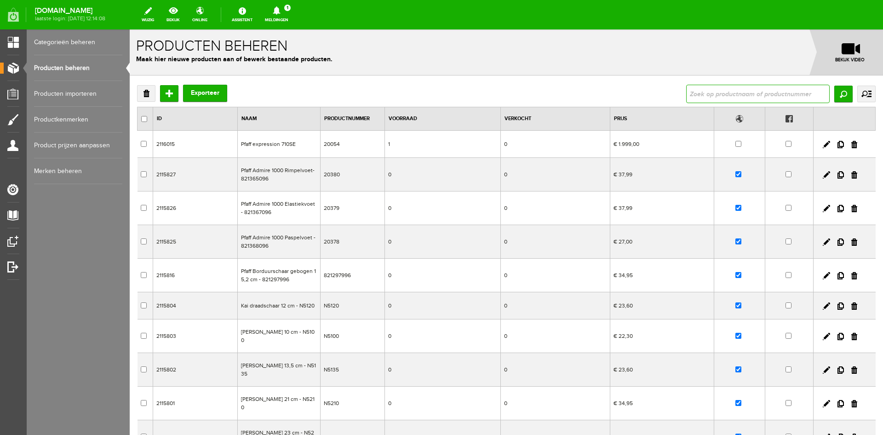
click at [722, 89] on input "text" at bounding box center [758, 94] width 144 height 18
type input "341261"
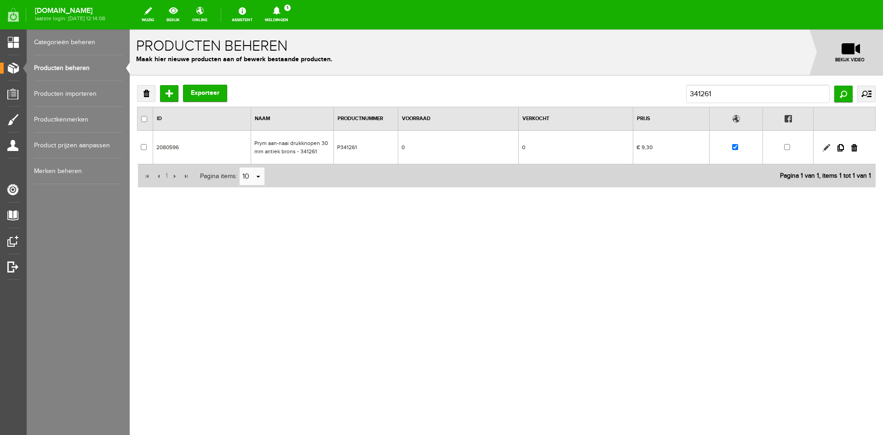
click at [825, 145] on link at bounding box center [826, 147] width 7 height 7
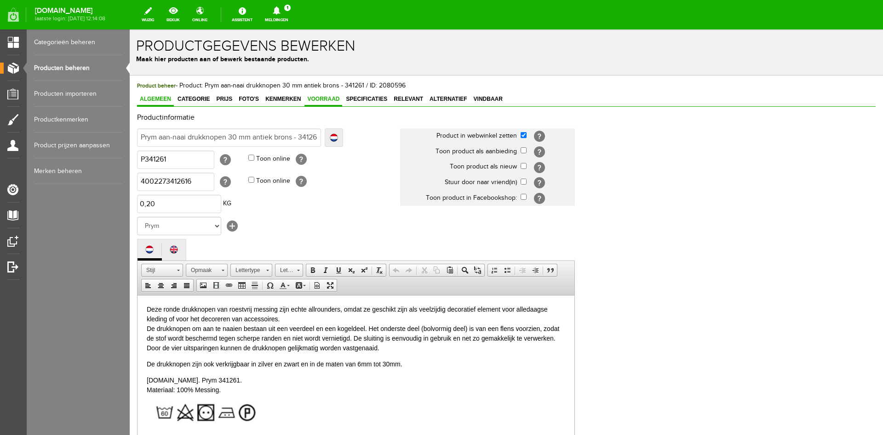
click at [327, 96] on span "Voorraad" at bounding box center [323, 99] width 38 height 6
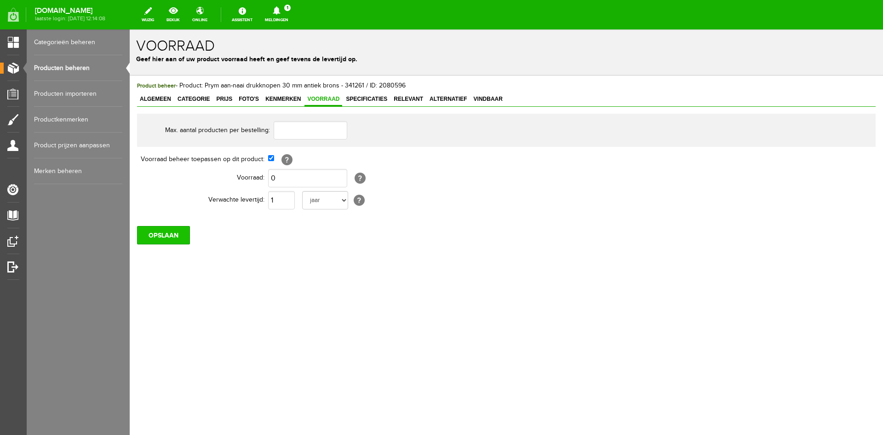
click at [171, 234] on input "OPSLAAN" at bounding box center [163, 235] width 53 height 18
click at [156, 101] on span "Algemeen" at bounding box center [155, 99] width 37 height 6
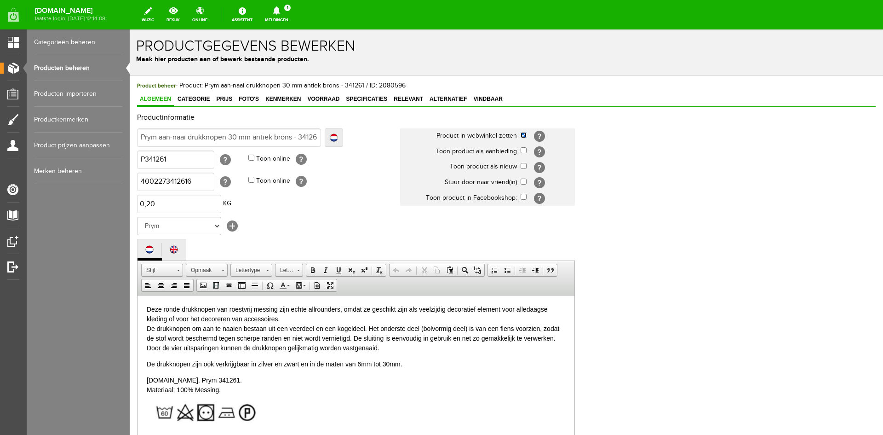
click at [525, 133] on input "checkbox" at bounding box center [524, 135] width 6 height 6
checkbox input "false"
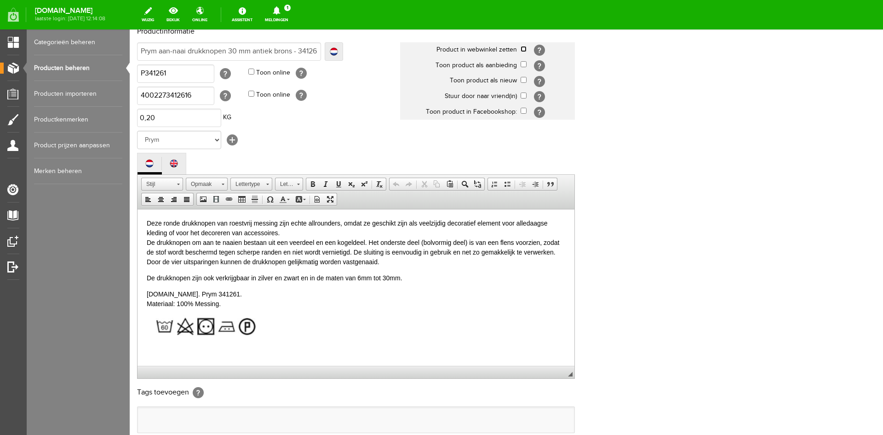
scroll to position [187, 0]
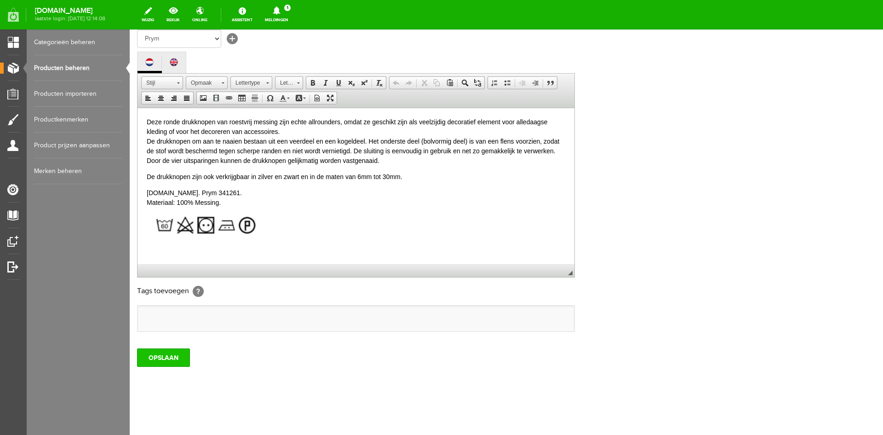
click at [183, 359] on input "OPSLAAN" at bounding box center [163, 357] width 53 height 18
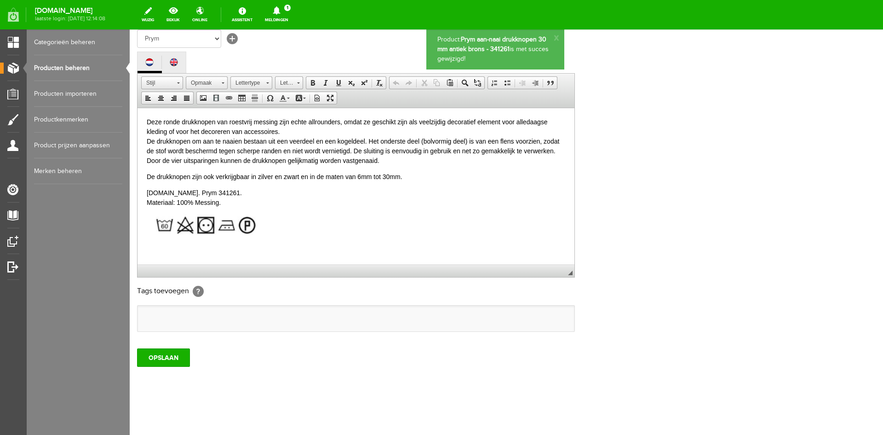
scroll to position [0, 0]
click at [77, 68] on link "Producten beheren" at bounding box center [78, 68] width 88 height 26
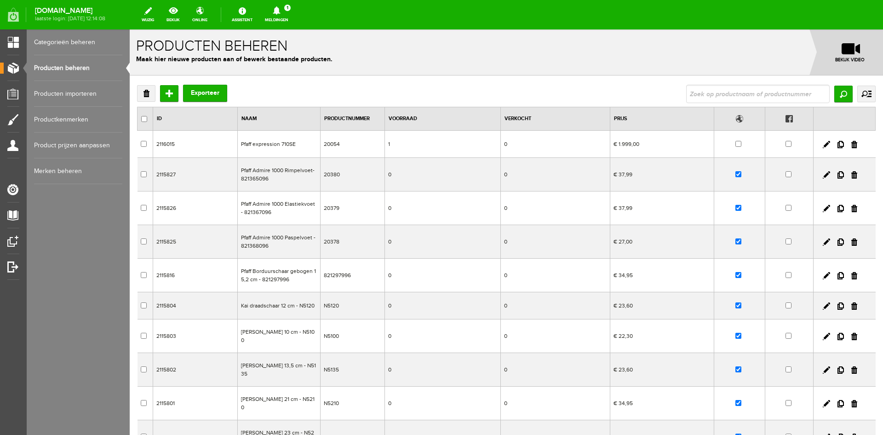
click at [711, 93] on input "text" at bounding box center [758, 94] width 144 height 18
type input "gaat"
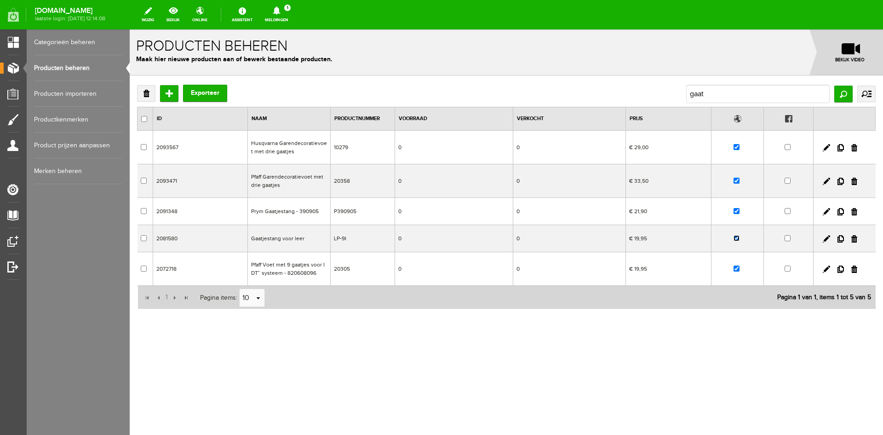
click at [738, 238] on input "checkbox" at bounding box center [737, 238] width 6 height 6
checkbox input "false"
click at [60, 66] on link "Producten beheren" at bounding box center [78, 68] width 88 height 26
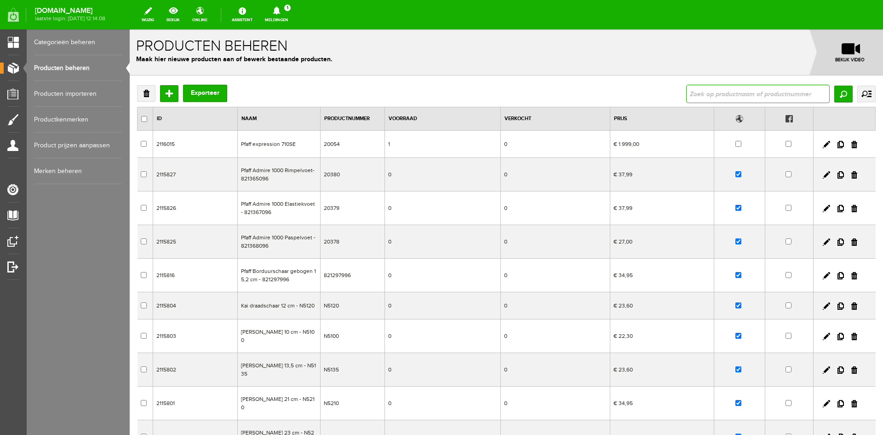
click at [696, 91] on input "text" at bounding box center [758, 94] width 144 height 18
type input "draaddoorsteker"
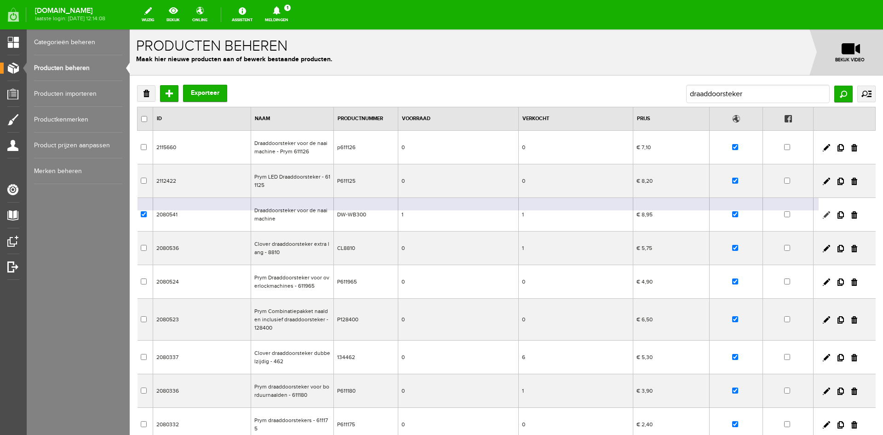
click at [823, 212] on link at bounding box center [826, 214] width 7 height 7
checkbox input "true"
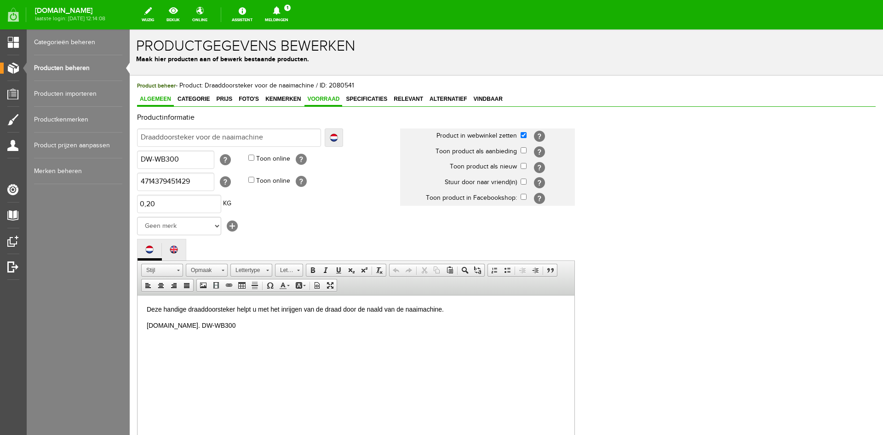
click at [329, 100] on span "Voorraad" at bounding box center [323, 99] width 38 height 6
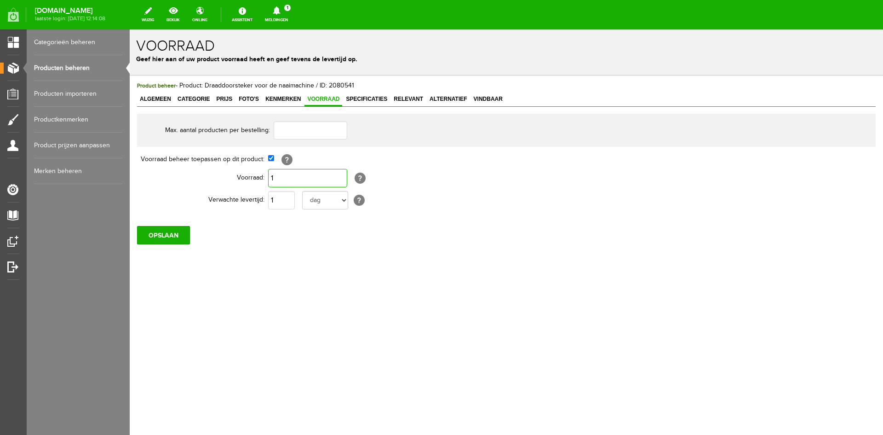
click at [286, 177] on input "1" at bounding box center [307, 178] width 79 height 18
type input "0"
click at [156, 232] on input "OPSLAAN" at bounding box center [163, 235] width 53 height 18
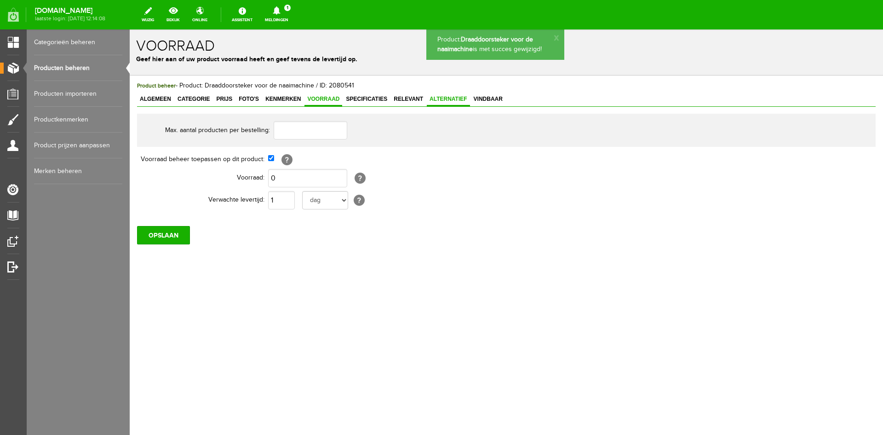
click at [446, 98] on span "Alternatief" at bounding box center [448, 99] width 43 height 6
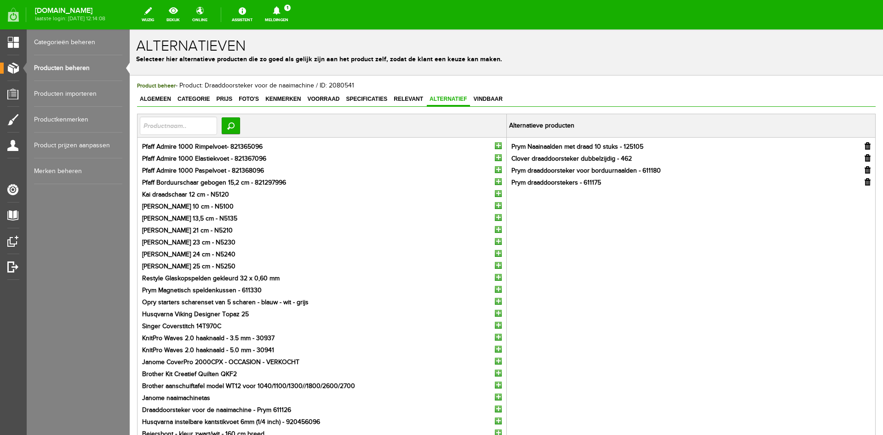
click at [865, 169] on input "button" at bounding box center [868, 169] width 6 height 7
click at [160, 123] on input "text" at bounding box center [178, 125] width 77 height 18
type input "draaddoorsteker"
click at [240, 128] on input "Zoeken" at bounding box center [231, 125] width 18 height 17
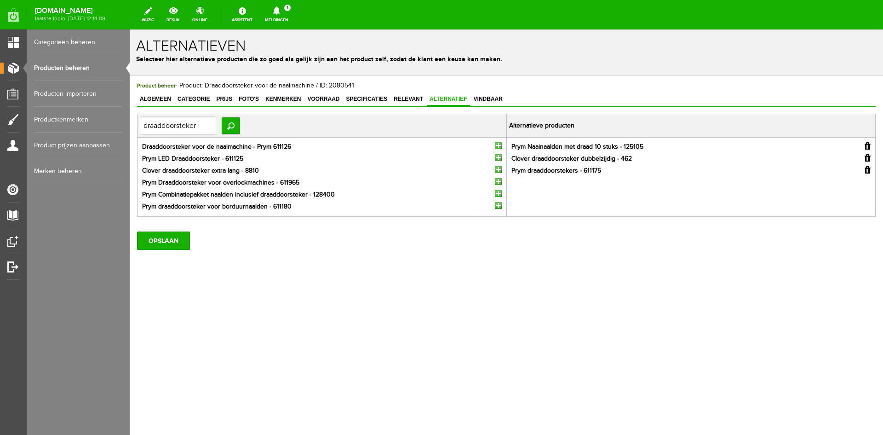
click at [499, 145] on input "button" at bounding box center [498, 145] width 7 height 7
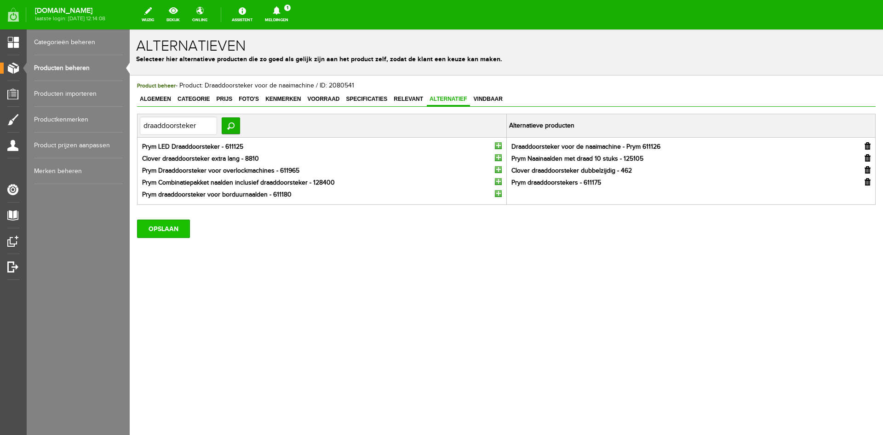
click at [171, 228] on input "OPSLAAN" at bounding box center [163, 228] width 53 height 18
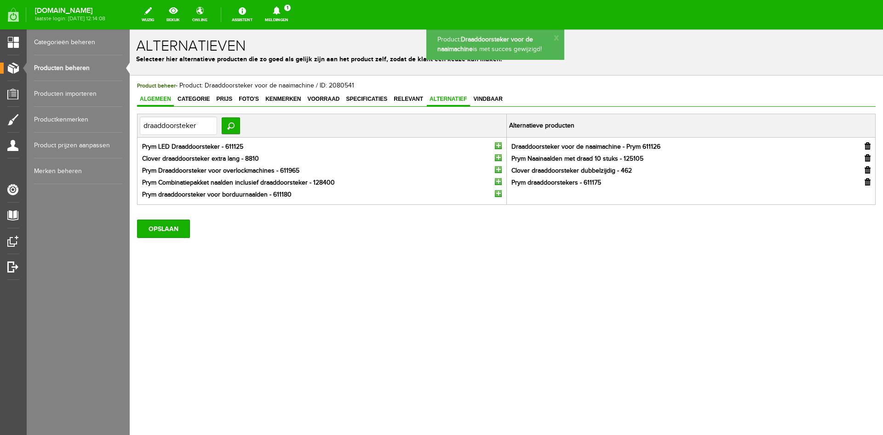
click at [155, 97] on span "Algemeen" at bounding box center [155, 99] width 37 height 6
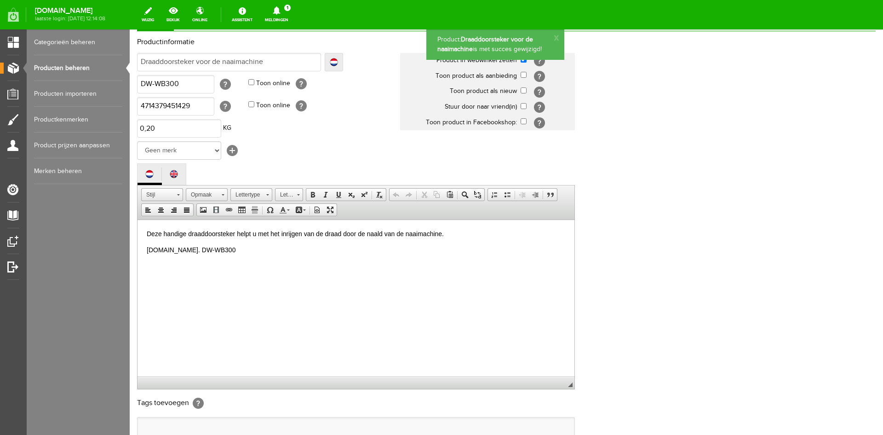
scroll to position [187, 0]
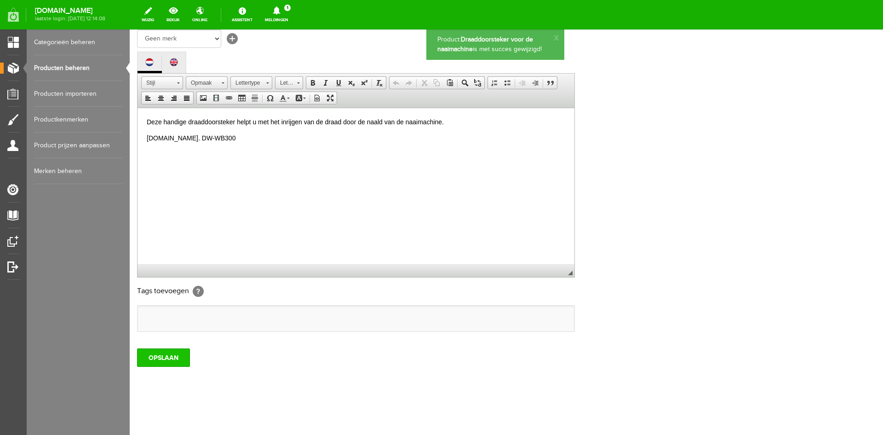
click at [171, 356] on input "OPSLAAN" at bounding box center [163, 357] width 53 height 18
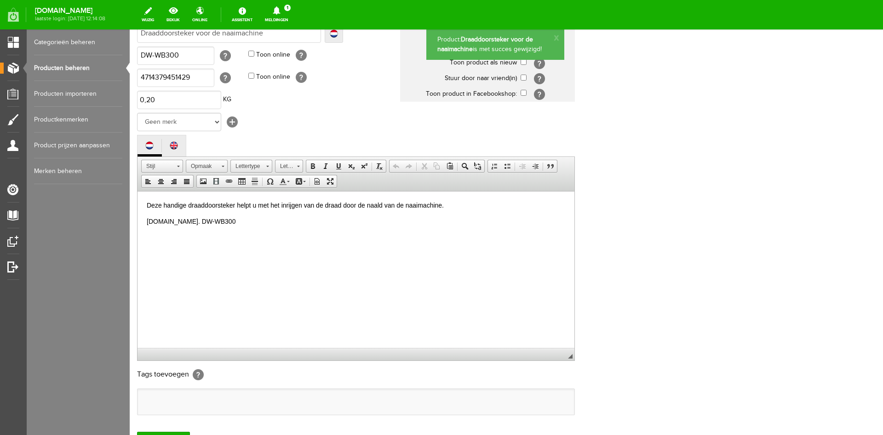
scroll to position [0, 0]
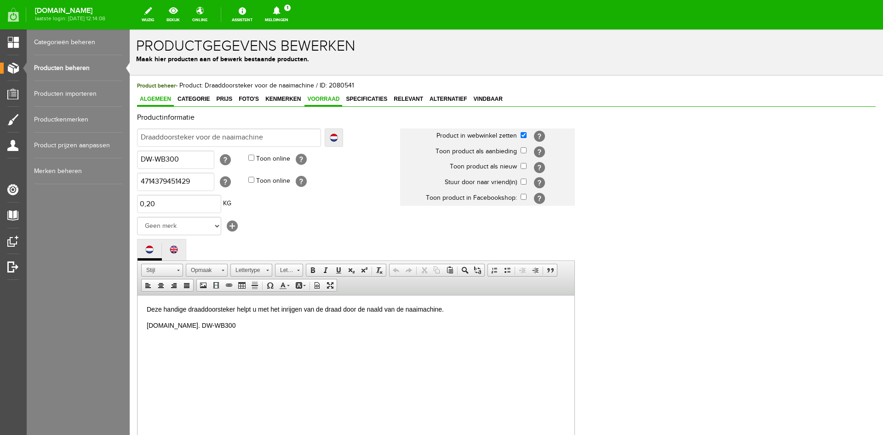
click at [328, 97] on span "Voorraad" at bounding box center [323, 99] width 38 height 6
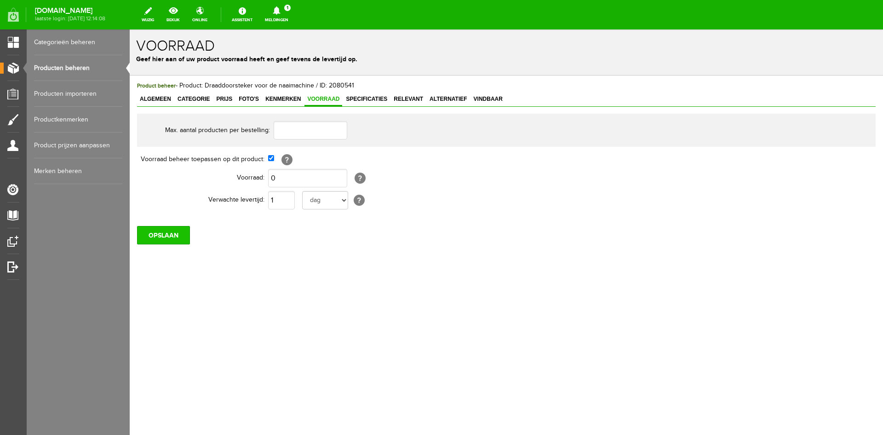
click at [158, 236] on input "OPSLAAN" at bounding box center [163, 235] width 53 height 18
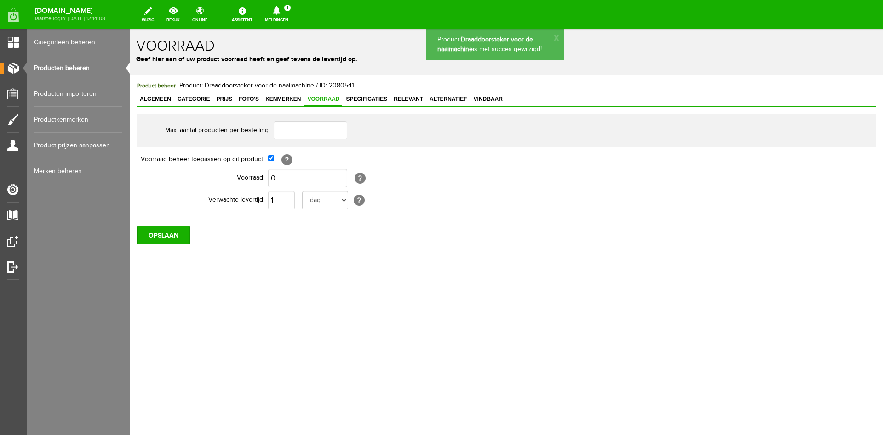
click at [60, 67] on link "Producten beheren" at bounding box center [78, 68] width 88 height 26
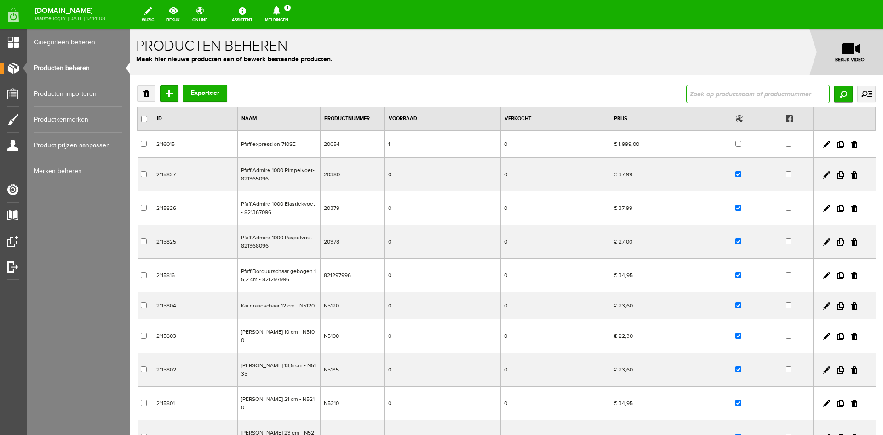
click at [706, 95] on input "text" at bounding box center [758, 94] width 144 height 18
type input "universeel 80"
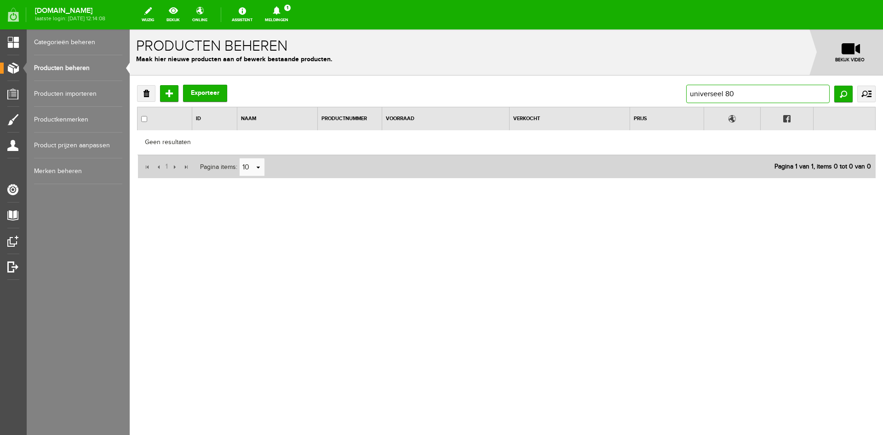
drag, startPoint x: 738, startPoint y: 94, endPoint x: 673, endPoint y: 92, distance: 64.4
click at [673, 92] on div "Verwijderen Toevoegen Exporteer universeel 80 Zoeken uitgebreid zoeken Categori…" at bounding box center [506, 94] width 739 height 18
type input "schmetz uni"
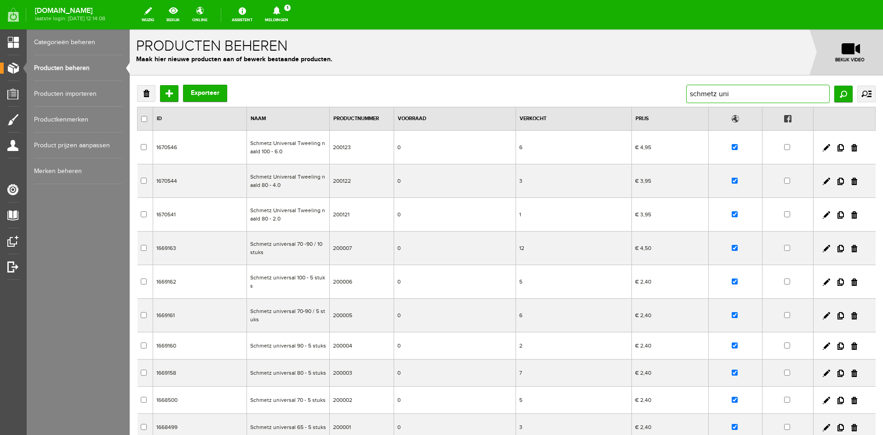
drag, startPoint x: 726, startPoint y: 96, endPoint x: 668, endPoint y: 96, distance: 58.4
click at [668, 96] on div "Verwijderen Toevoegen Exporteer schmetz uni Zoeken uitgebreid zoeken Categorie …" at bounding box center [506, 94] width 739 height 18
type input "schmetz"
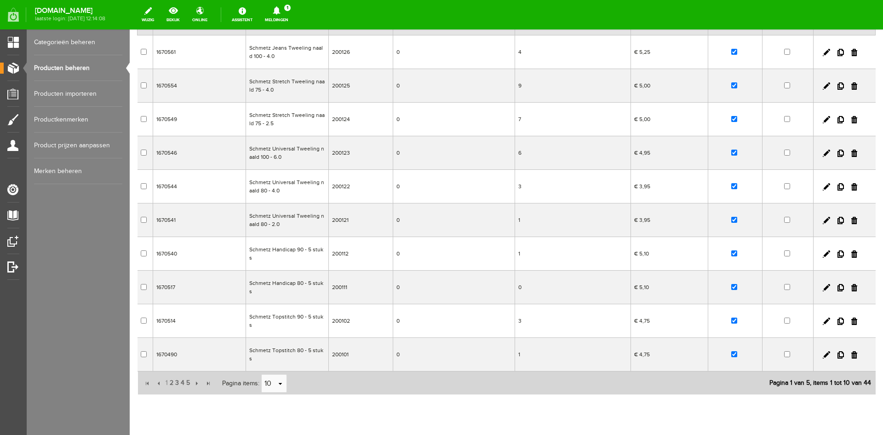
scroll to position [98, 0]
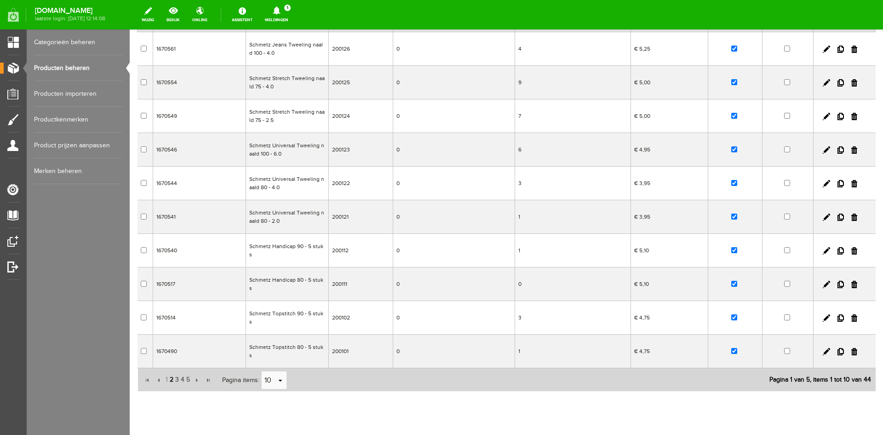
click at [169, 370] on span "2" at bounding box center [172, 379] width 6 height 18
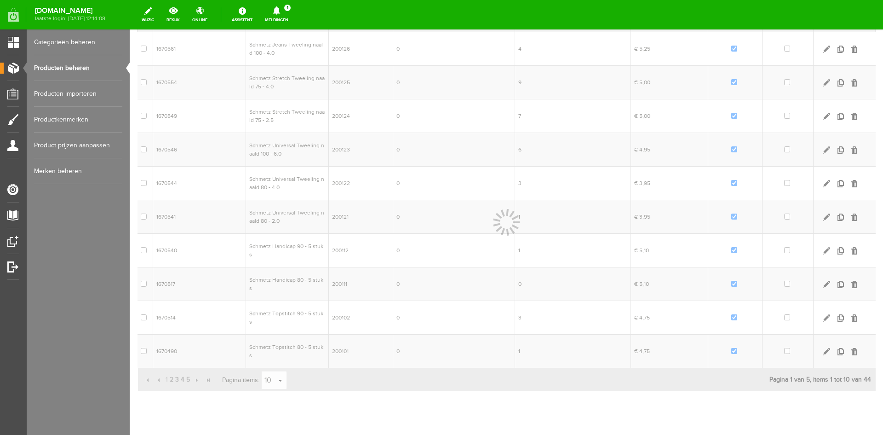
scroll to position [86, 0]
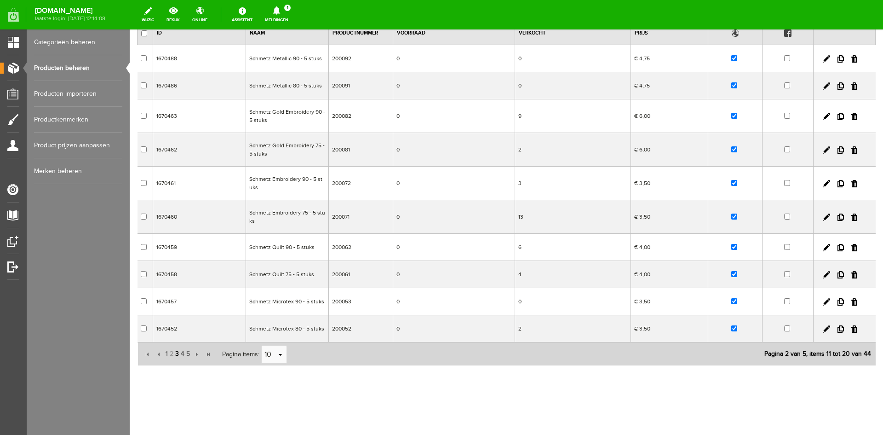
click at [177, 354] on span "3" at bounding box center [177, 354] width 6 height 18
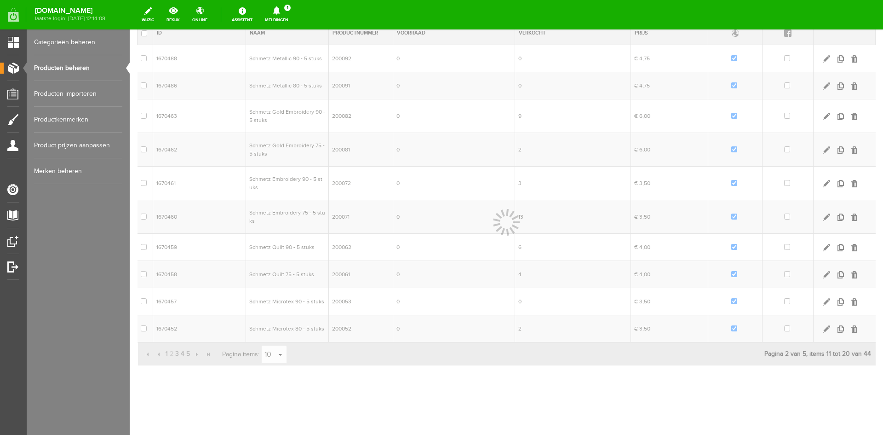
scroll to position [73, 0]
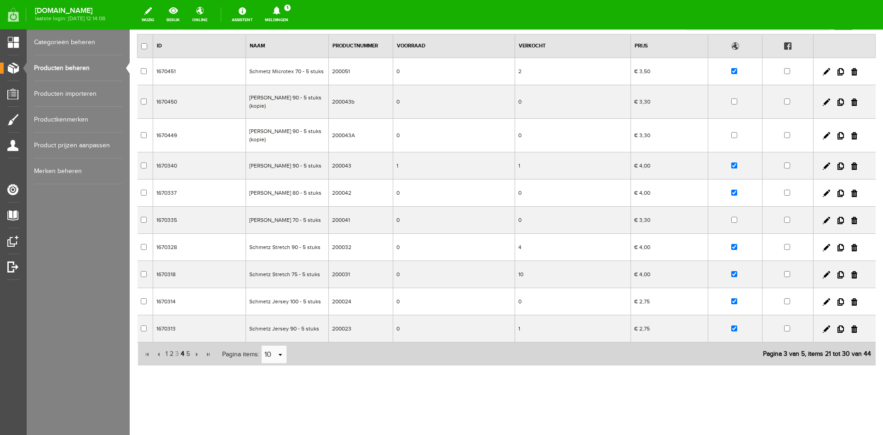
click at [182, 355] on span "4" at bounding box center [183, 354] width 6 height 18
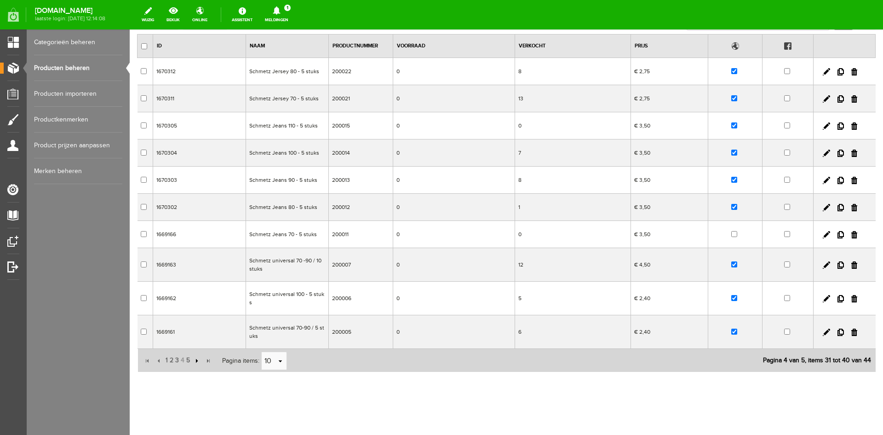
click at [192, 356] on input "button" at bounding box center [196, 361] width 10 height 10
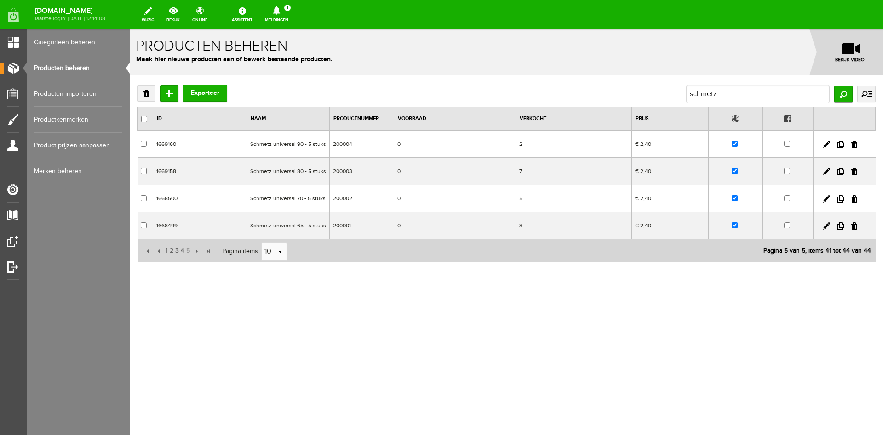
scroll to position [0, 0]
click at [181, 249] on span "4" at bounding box center [183, 250] width 6 height 18
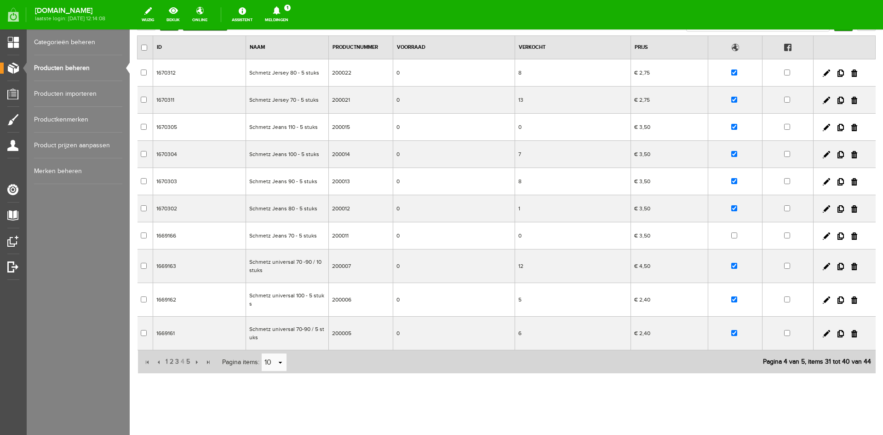
scroll to position [73, 0]
click at [172, 352] on span "2" at bounding box center [172, 360] width 6 height 18
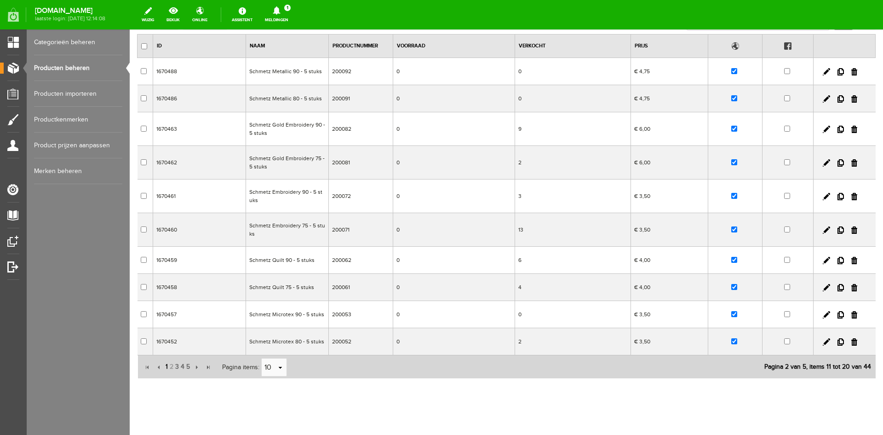
click at [167, 366] on span "1" at bounding box center [167, 366] width 4 height 18
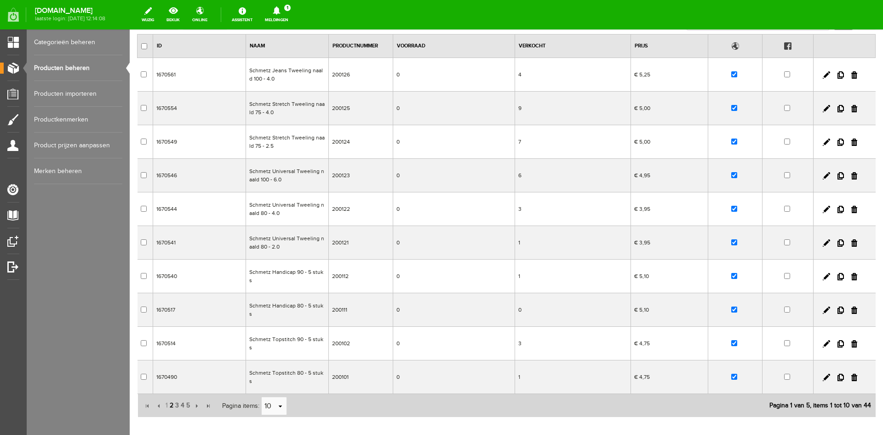
click at [171, 396] on span "2" at bounding box center [172, 405] width 6 height 18
